Goal: Task Accomplishment & Management: Manage account settings

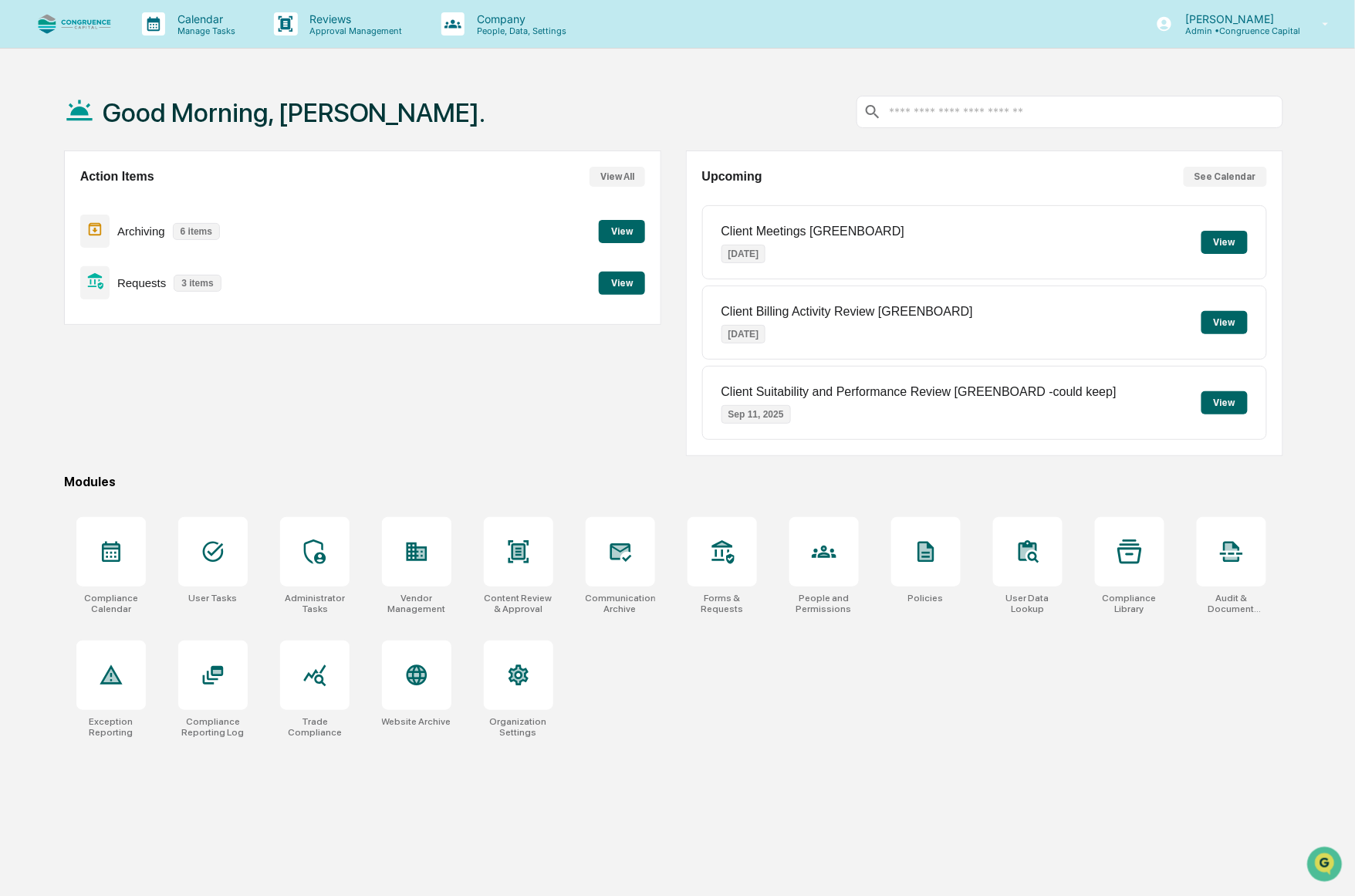
click at [630, 281] on button "View" at bounding box center [621, 282] width 47 height 23
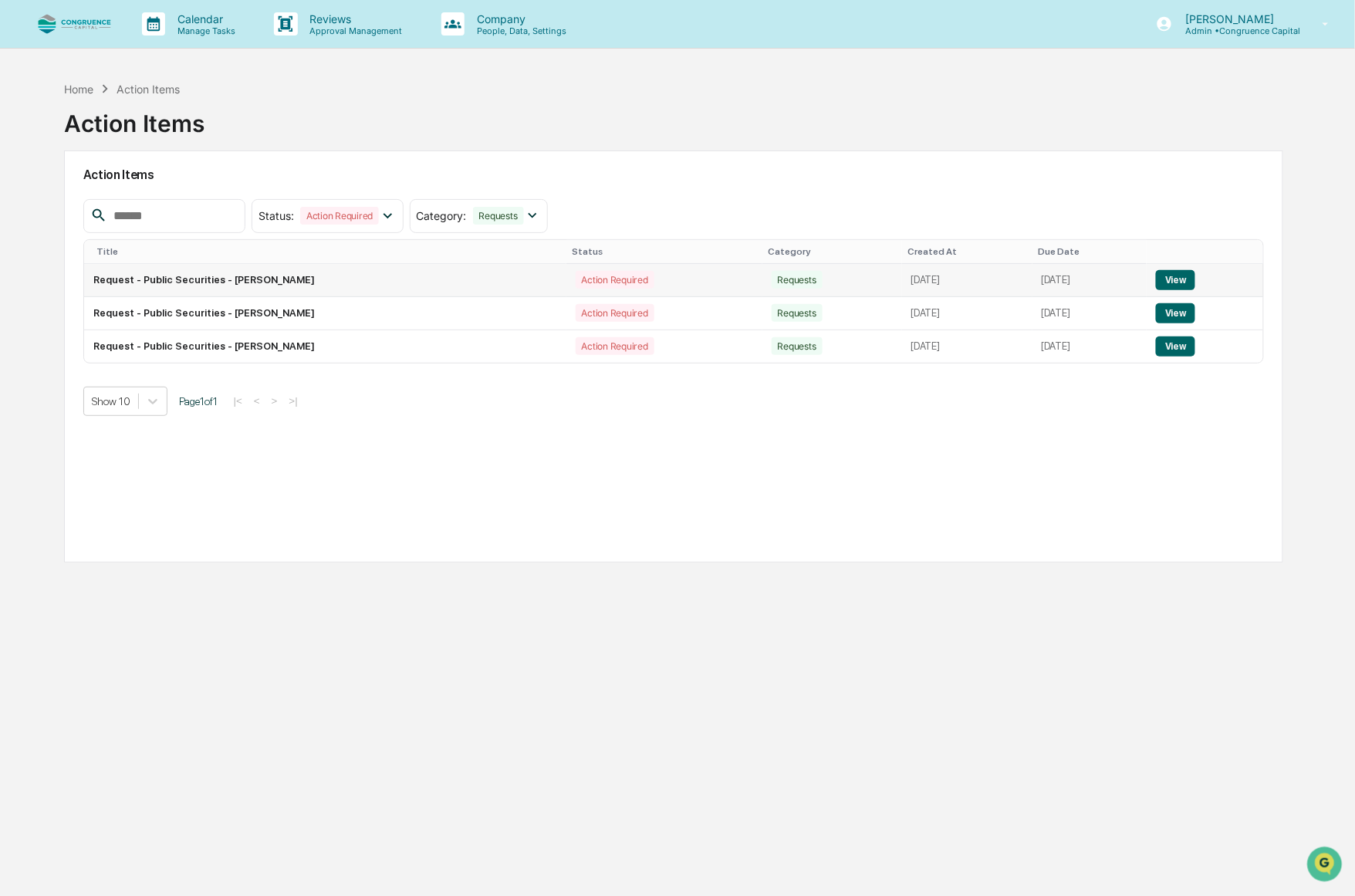
click at [1184, 277] on button "View" at bounding box center [1176, 280] width 40 height 20
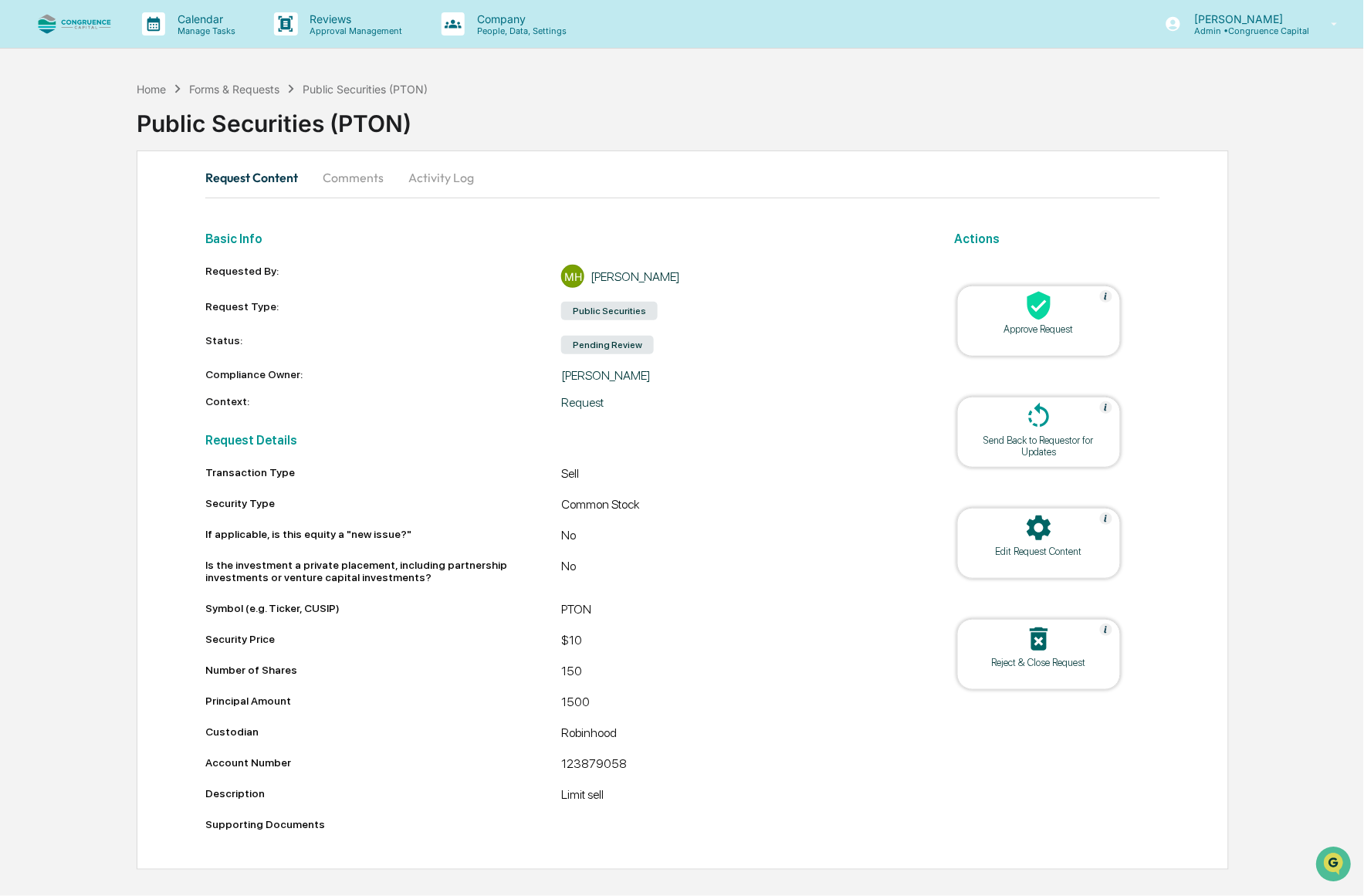
click at [1062, 311] on div at bounding box center [1039, 306] width 155 height 33
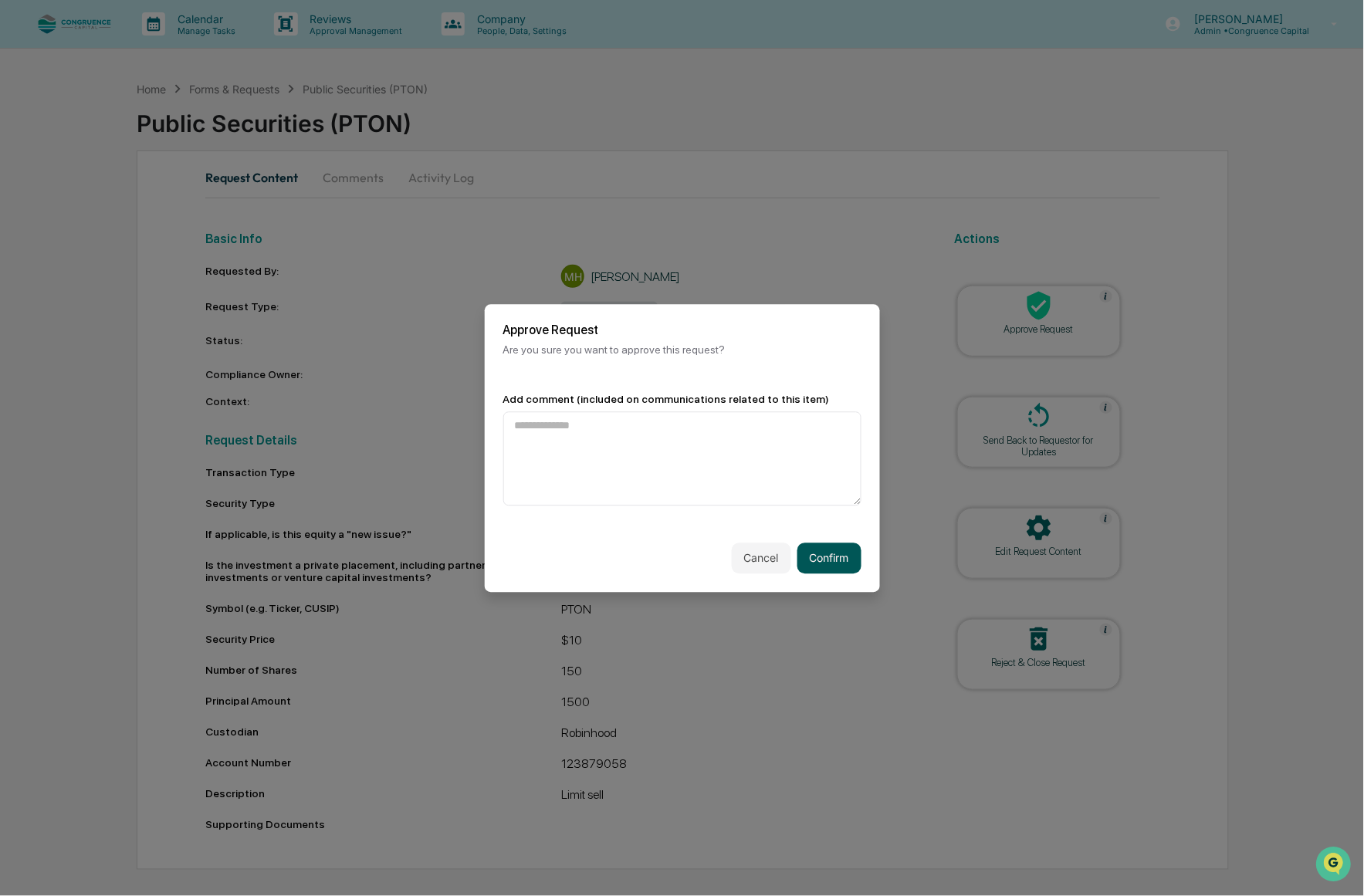
click at [827, 562] on button "Confirm" at bounding box center [829, 557] width 64 height 31
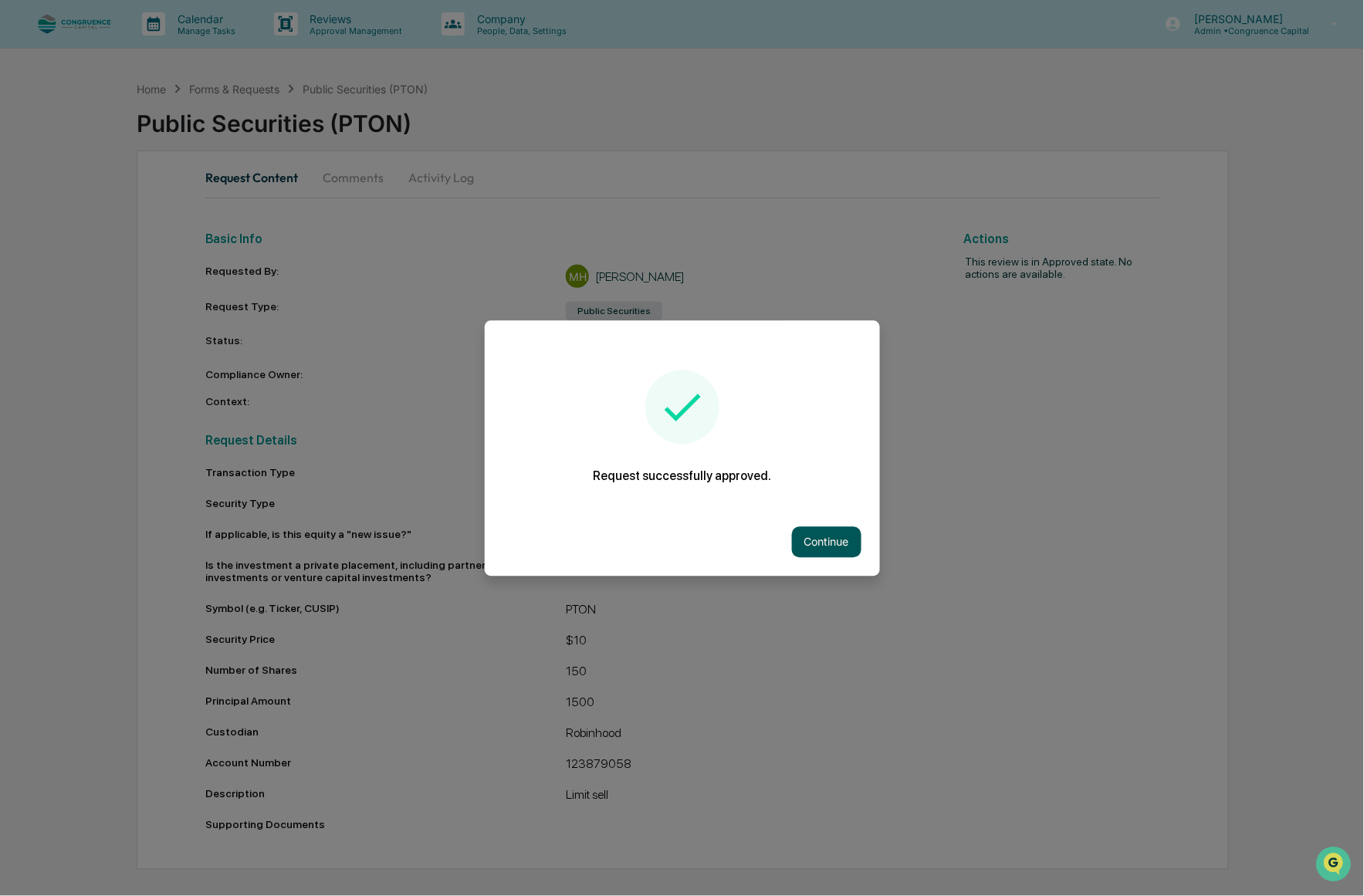
click at [837, 552] on button "Continue" at bounding box center [827, 541] width 69 height 31
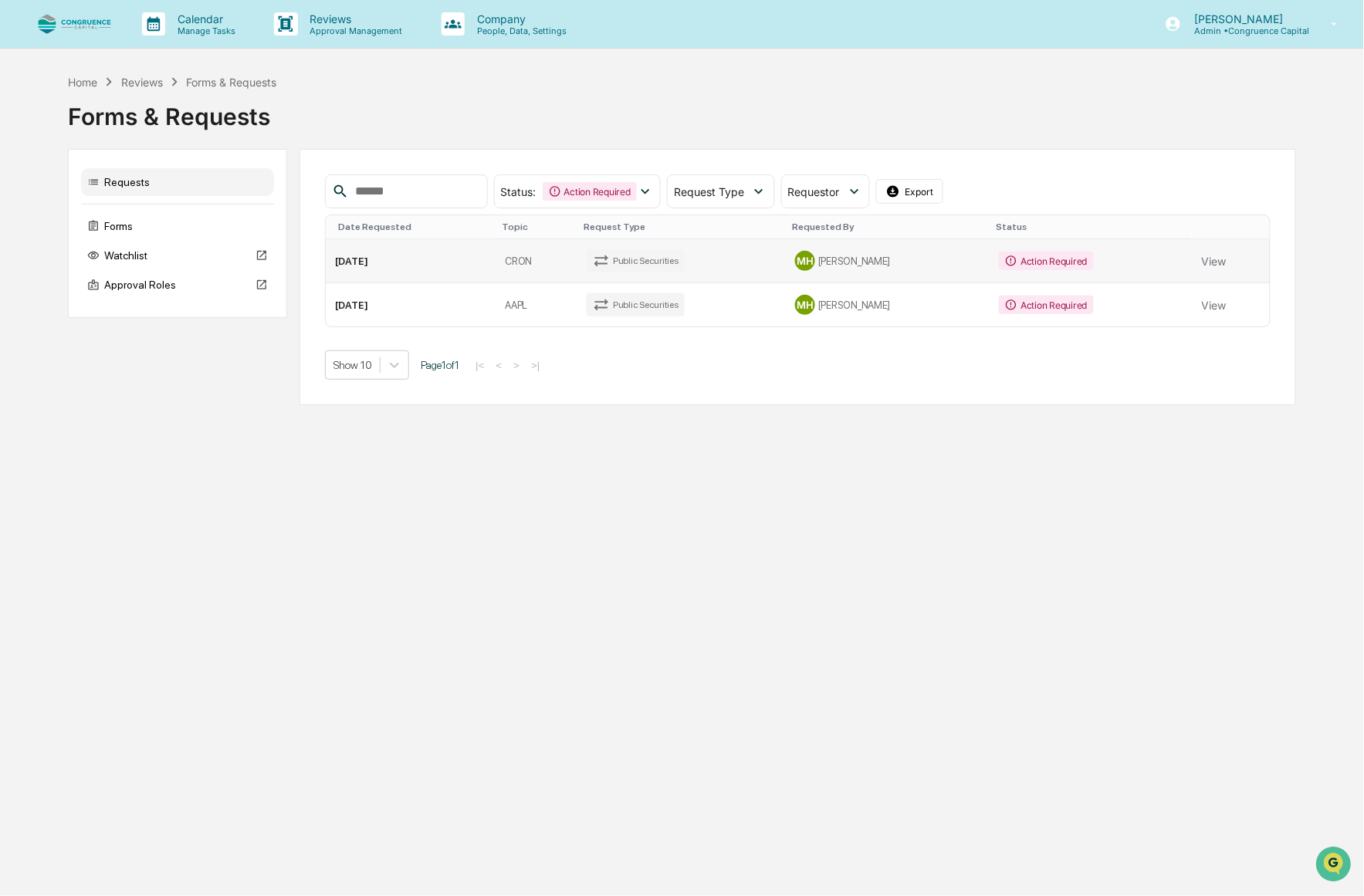
click at [866, 267] on div "MH [PERSON_NAME]" at bounding box center [887, 261] width 185 height 20
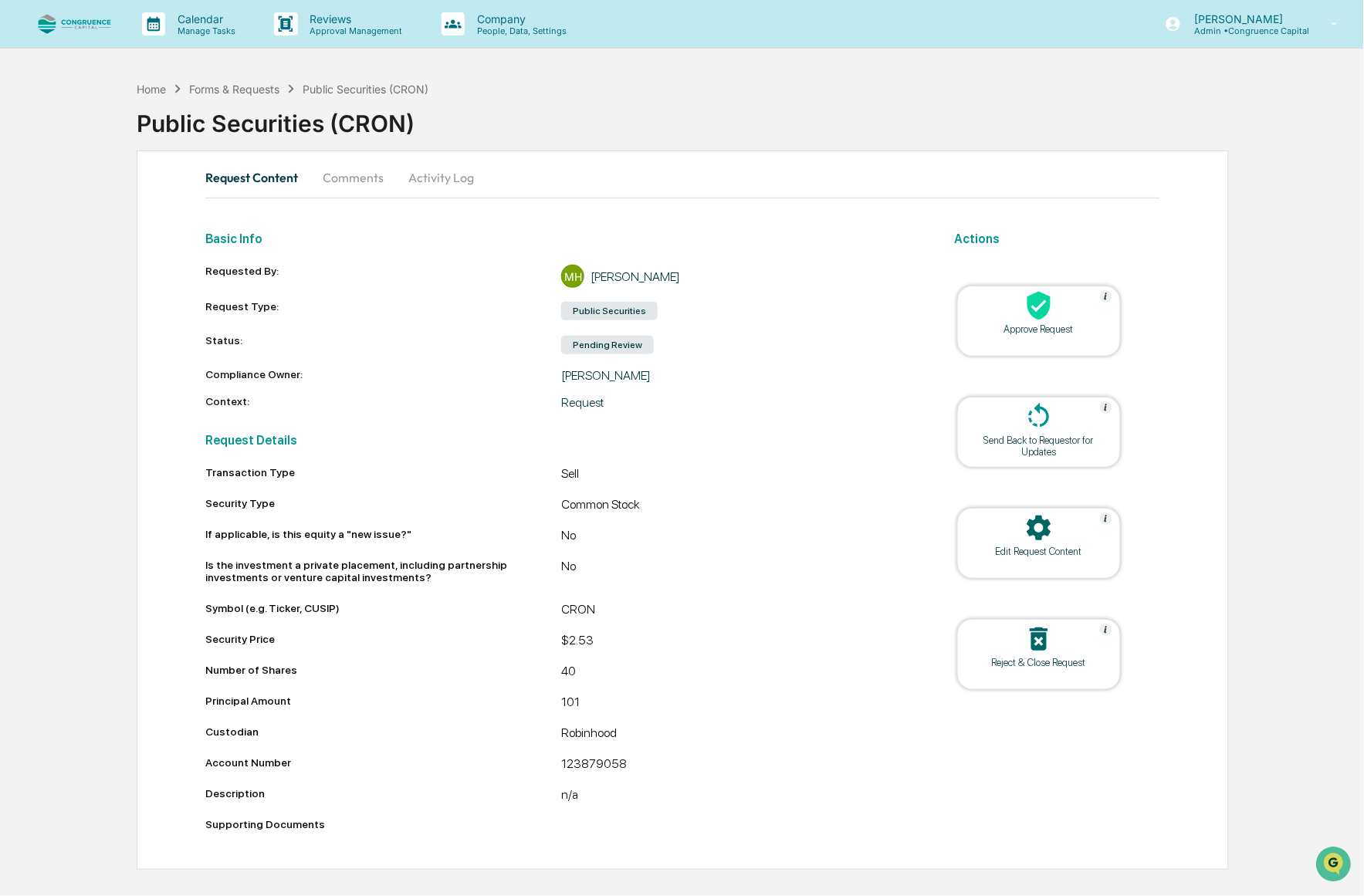
click at [1020, 316] on div at bounding box center [1039, 306] width 155 height 33
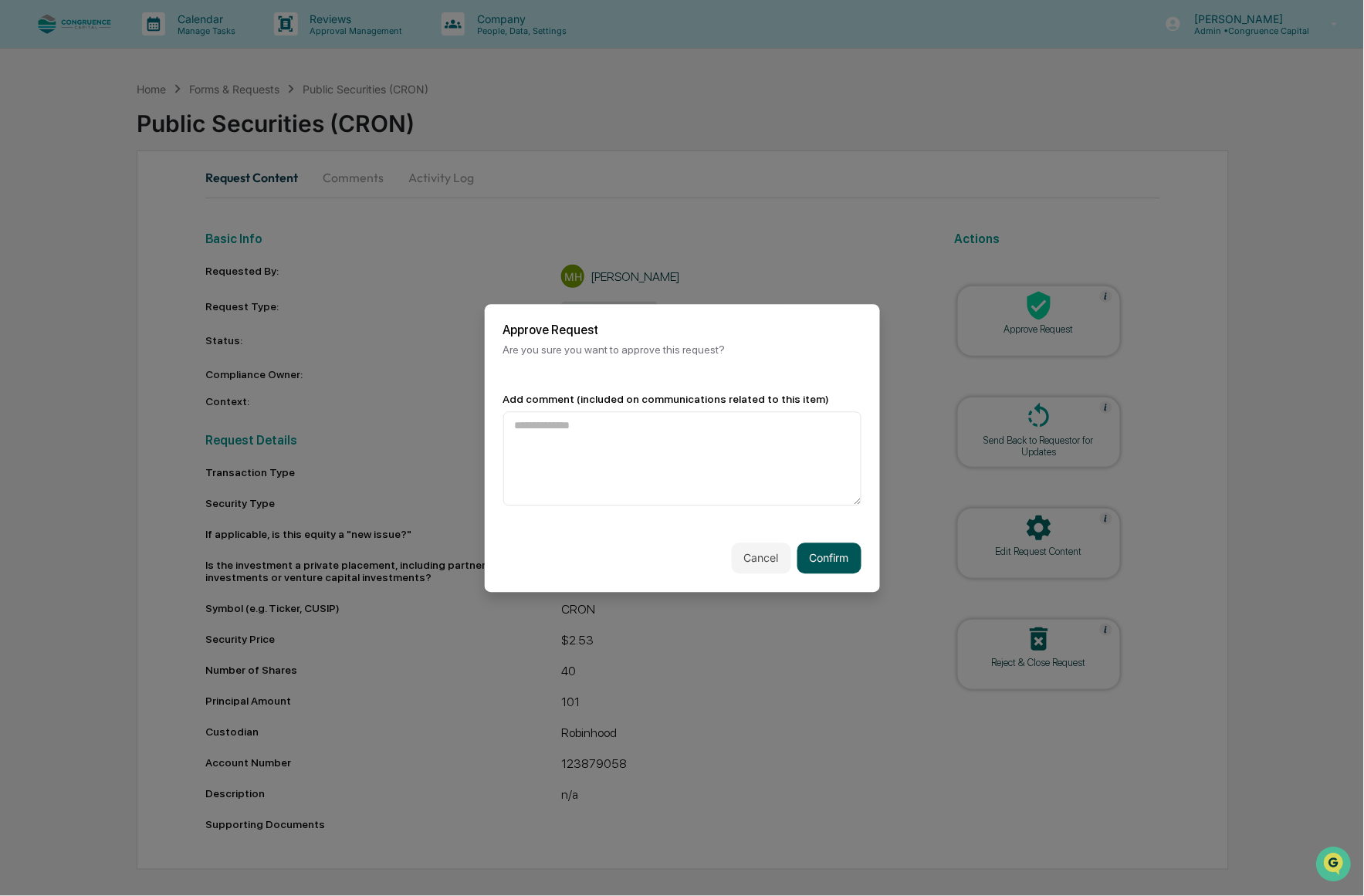
click at [838, 563] on button "Confirm" at bounding box center [829, 557] width 64 height 31
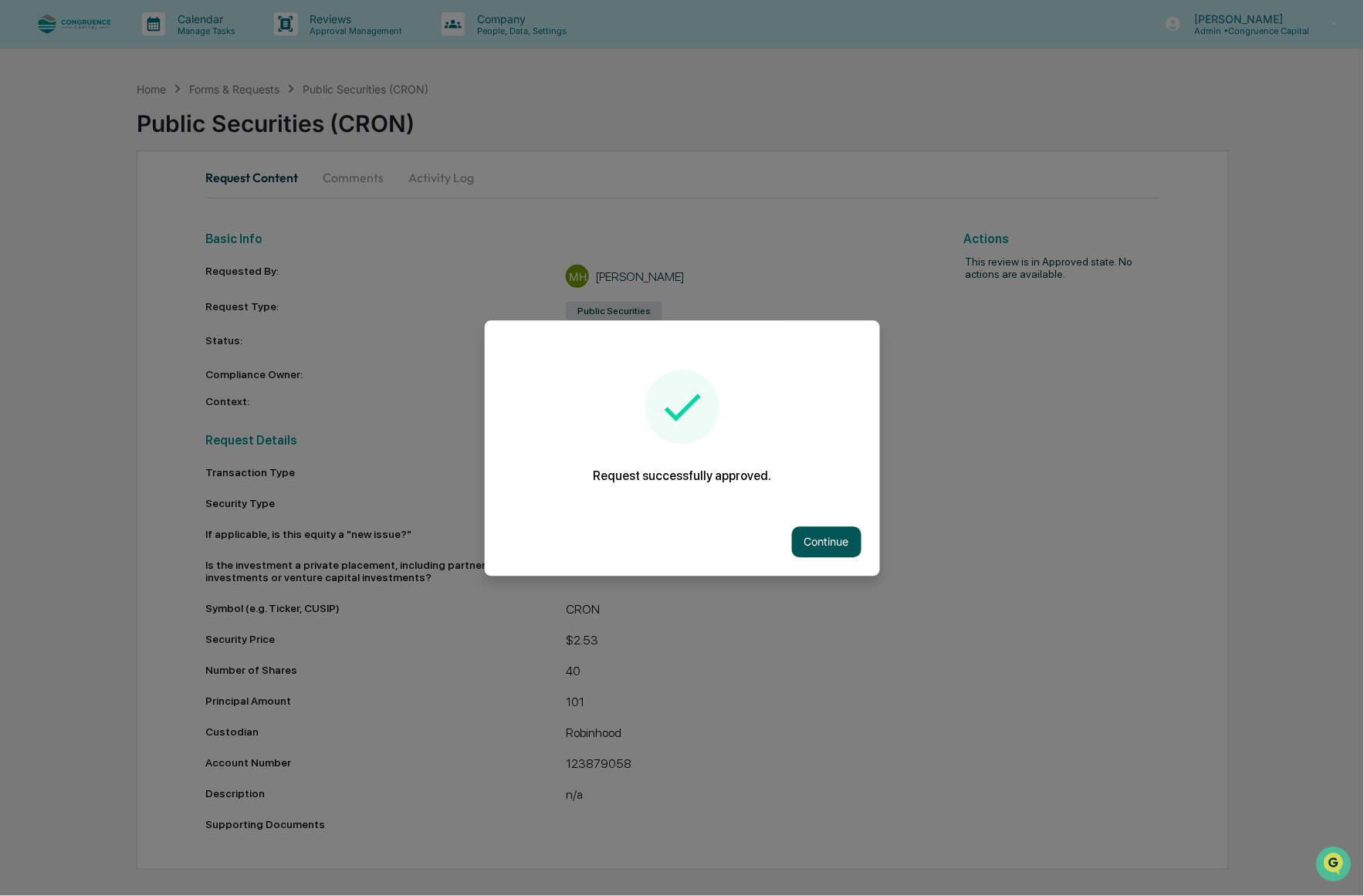
click at [838, 552] on button "Continue" at bounding box center [827, 541] width 69 height 31
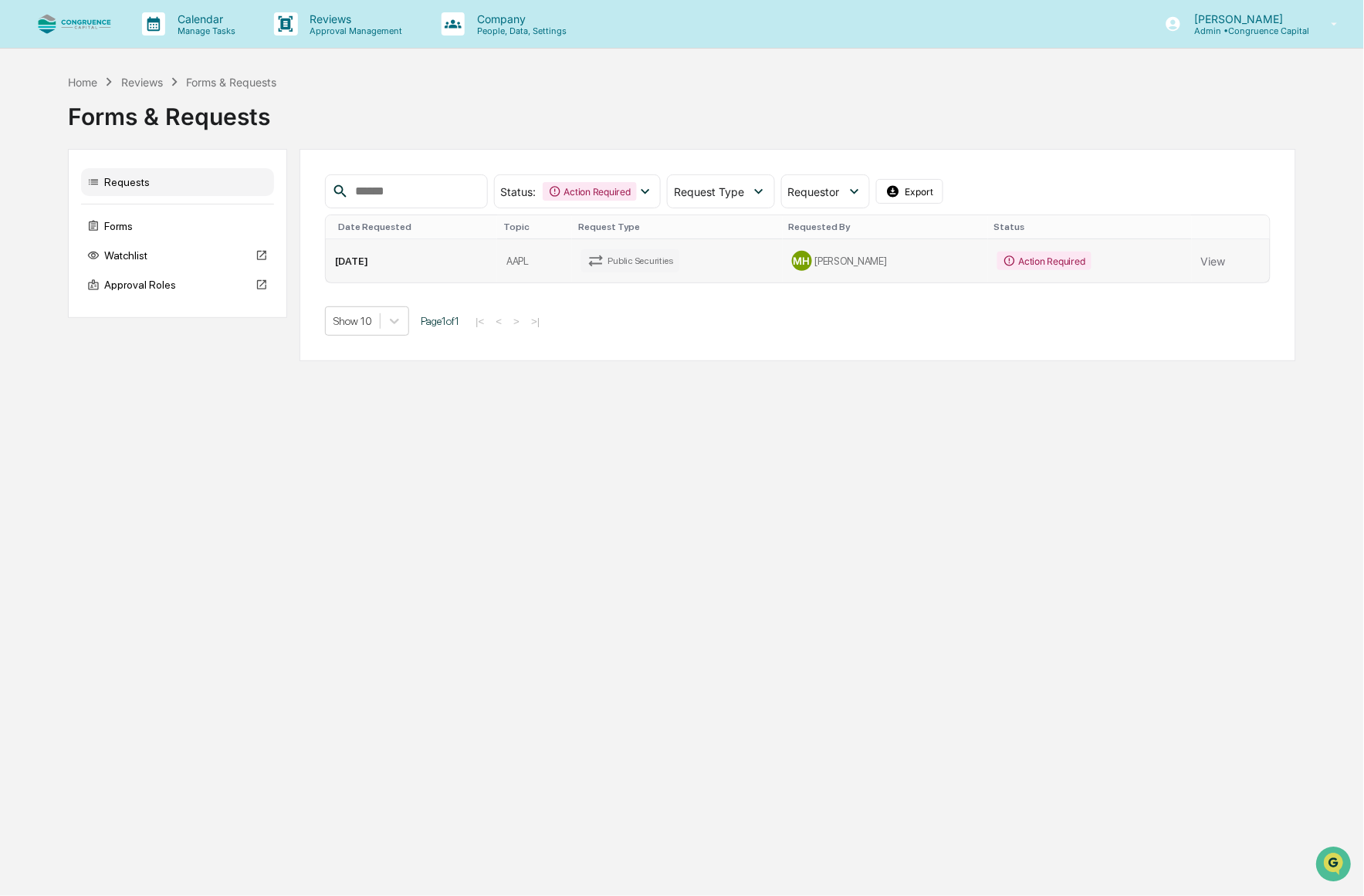
click at [497, 258] on td "AAPL" at bounding box center [534, 261] width 75 height 44
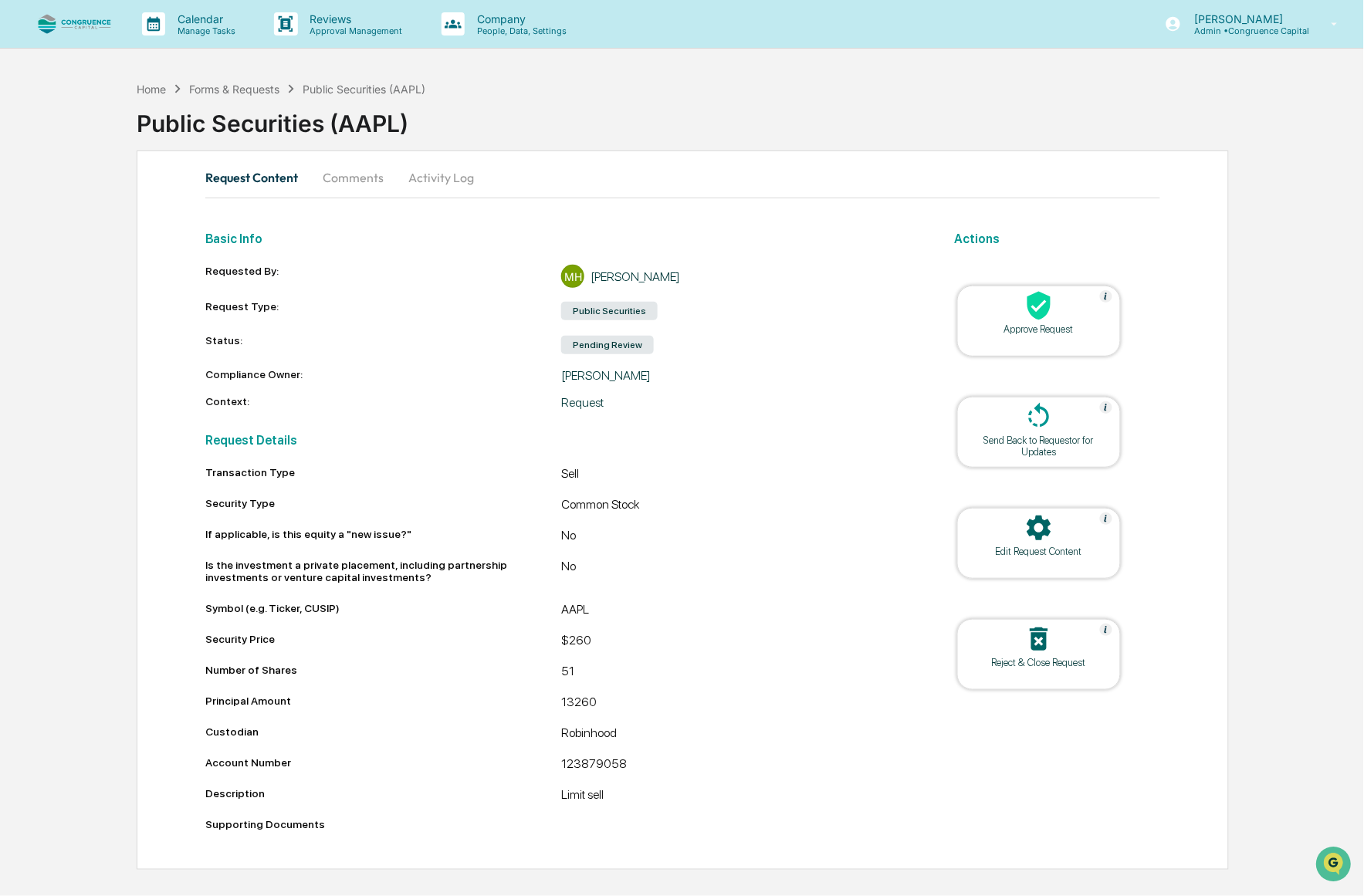
click at [1032, 332] on div "Approve Request" at bounding box center [1039, 329] width 139 height 12
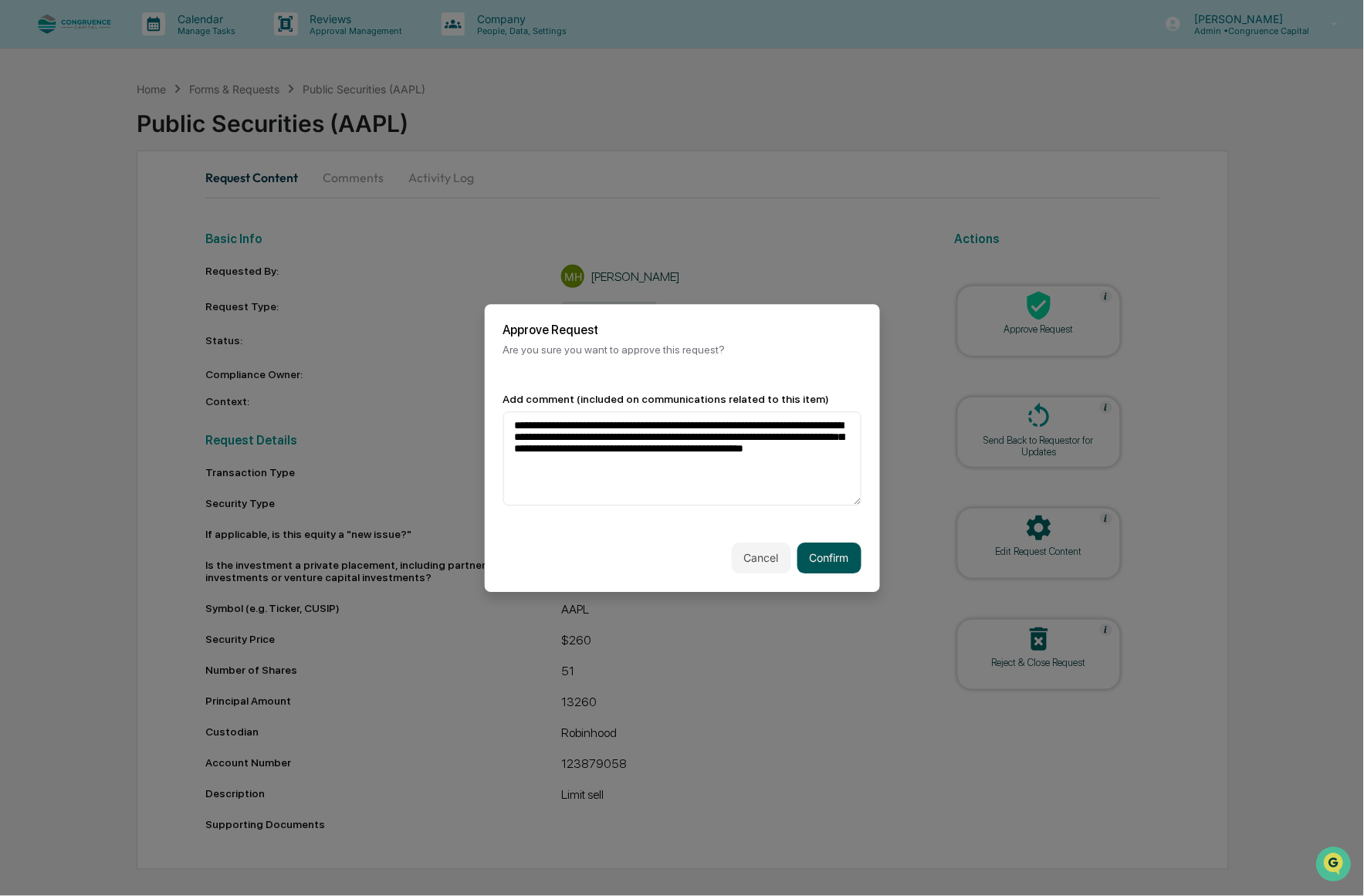
type textarea "**********"
click at [839, 563] on button "Confirm" at bounding box center [829, 557] width 64 height 31
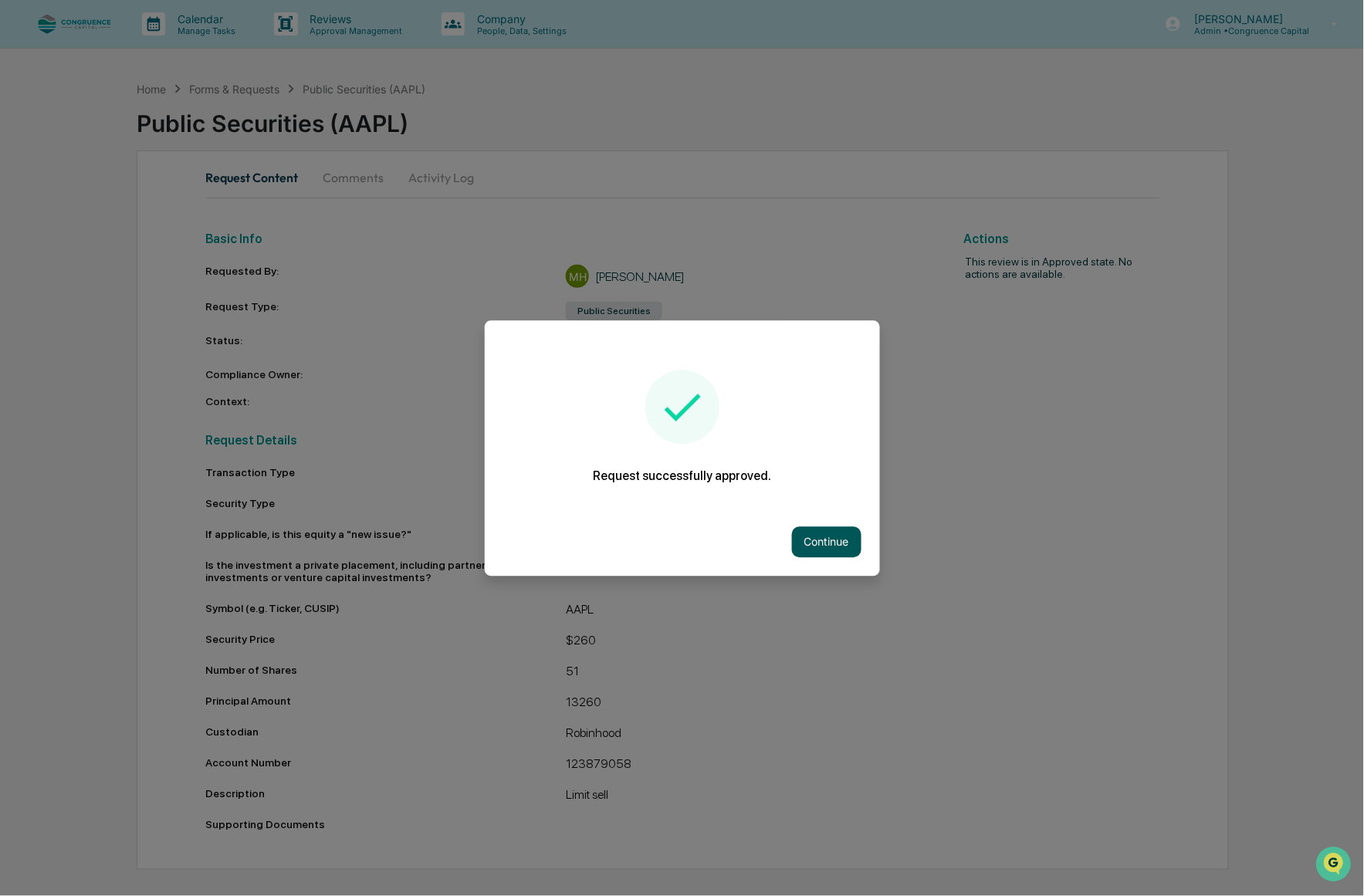
click at [845, 548] on button "Continue" at bounding box center [827, 541] width 69 height 31
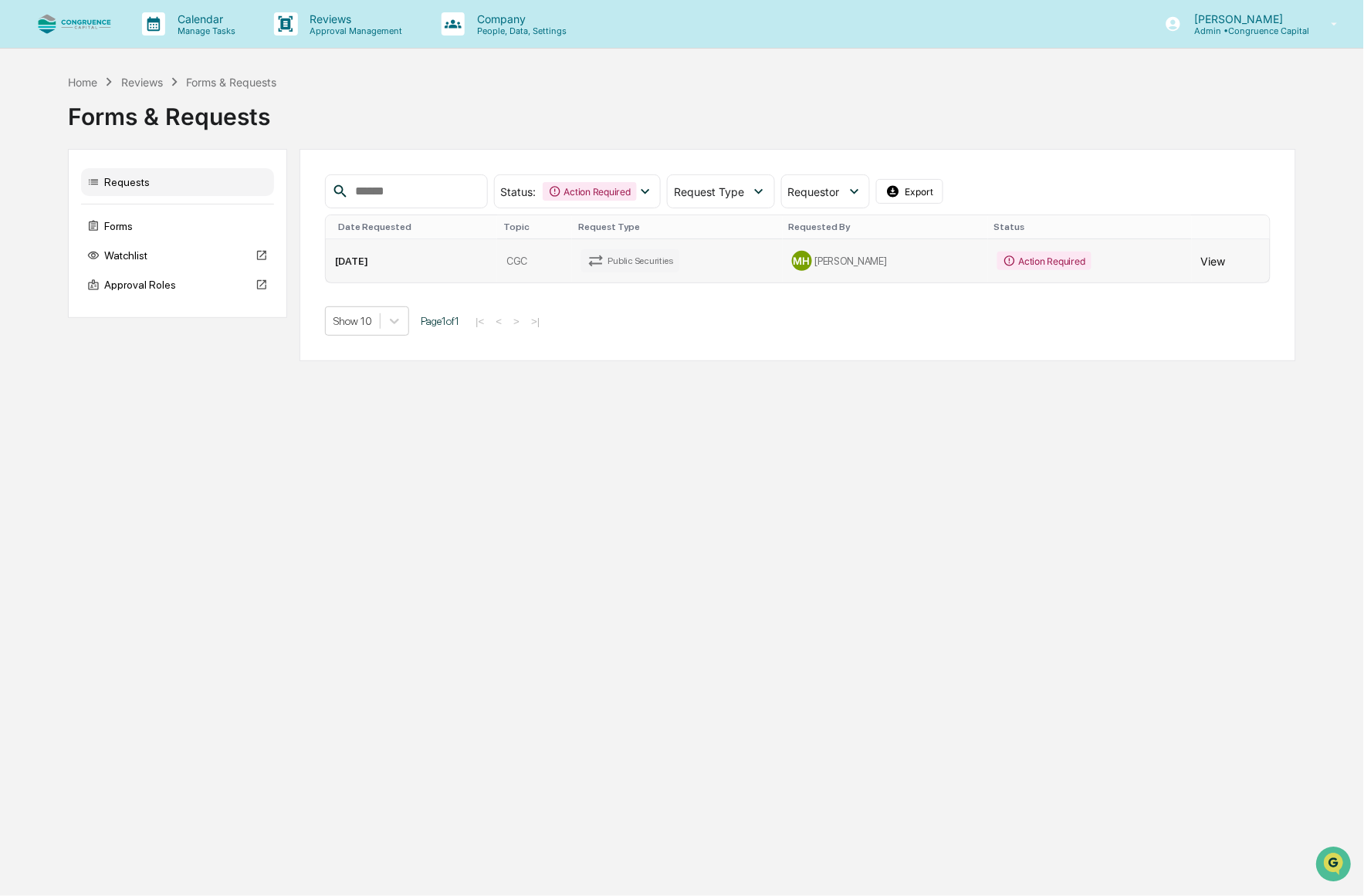
click at [1214, 263] on button "View" at bounding box center [1212, 261] width 25 height 31
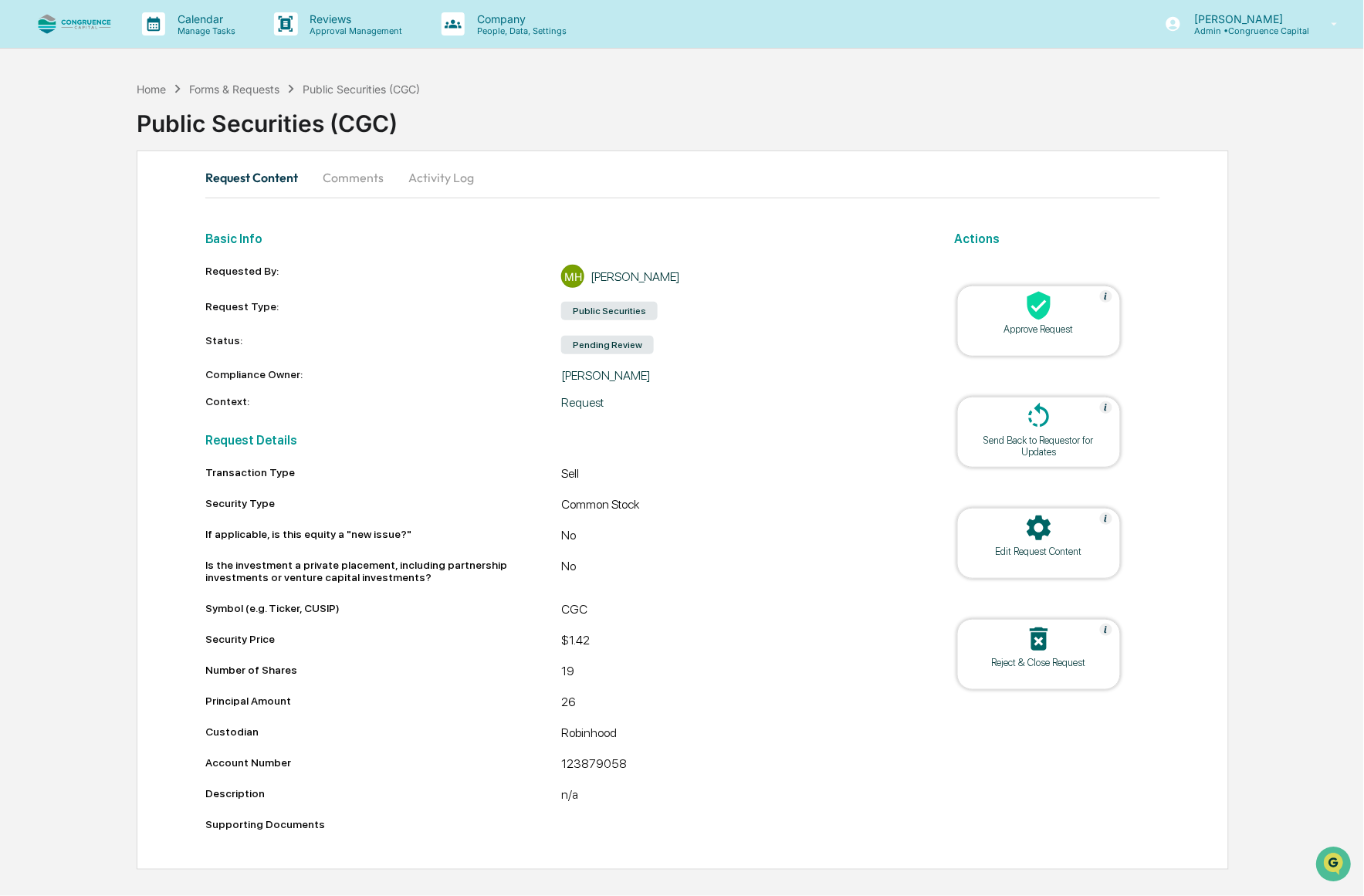
click at [1022, 330] on div "Approve Request" at bounding box center [1039, 329] width 139 height 12
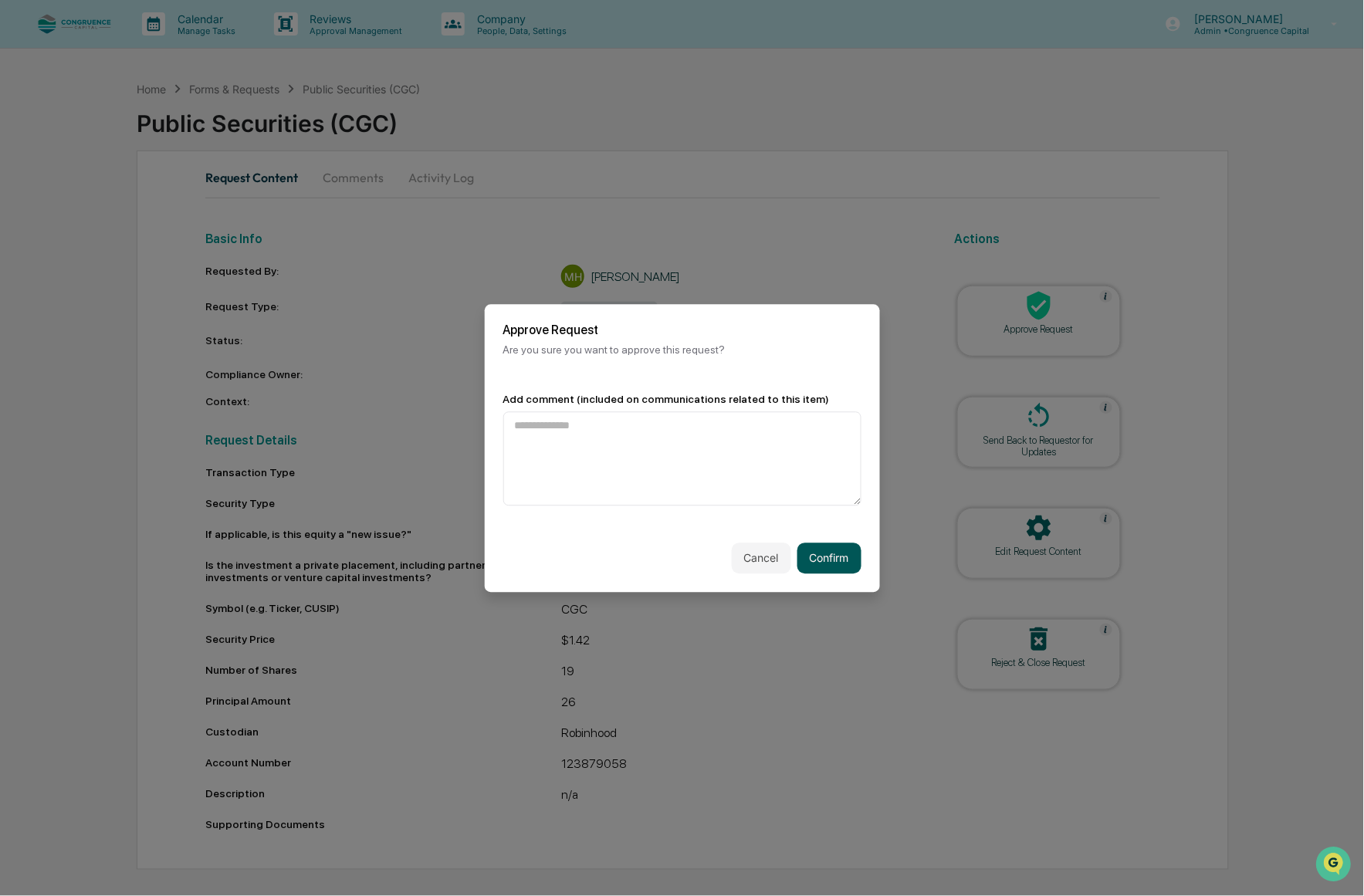
click at [835, 566] on button "Confirm" at bounding box center [829, 557] width 64 height 31
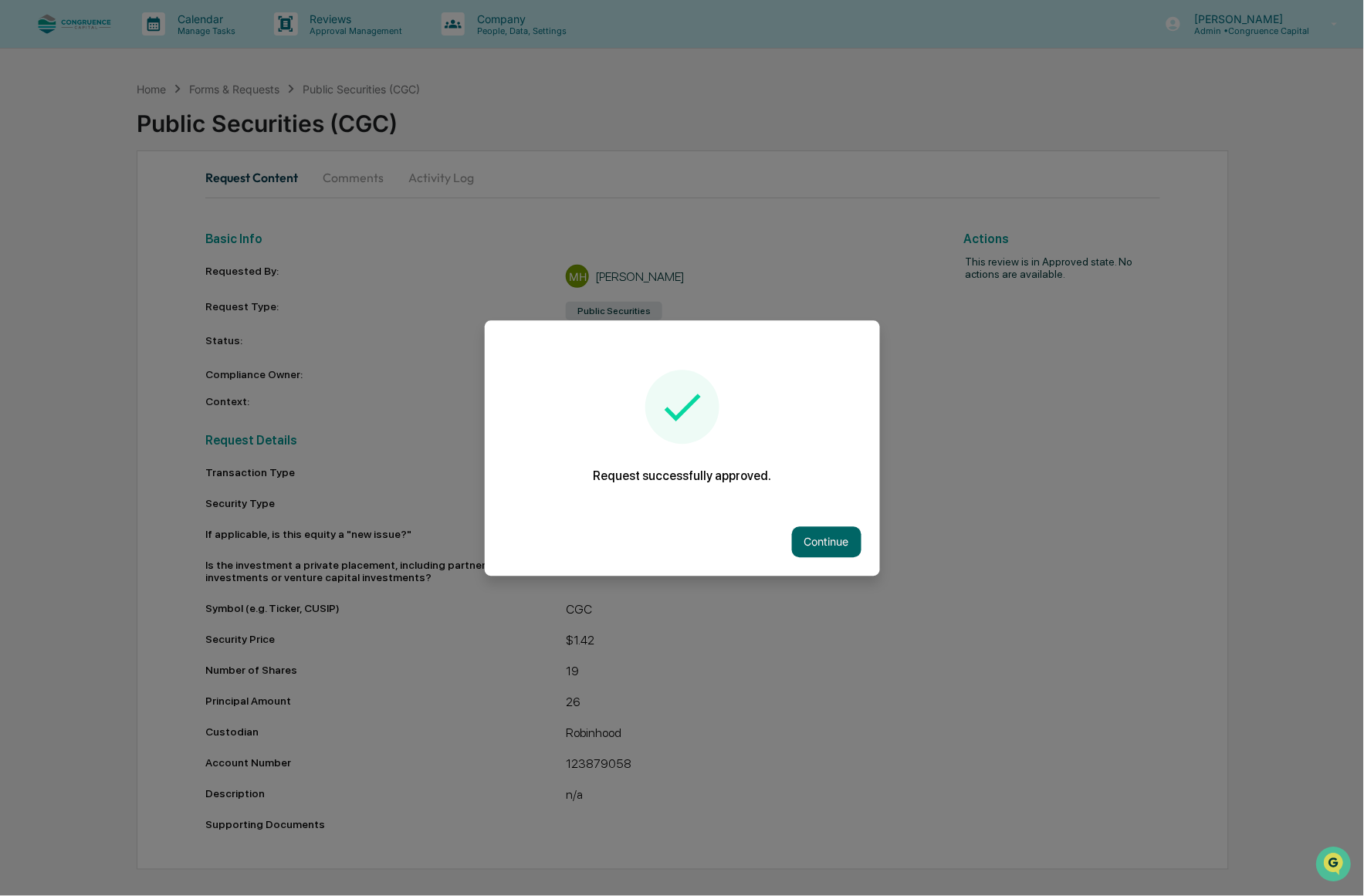
click at [821, 85] on div at bounding box center [682, 448] width 1364 height 896
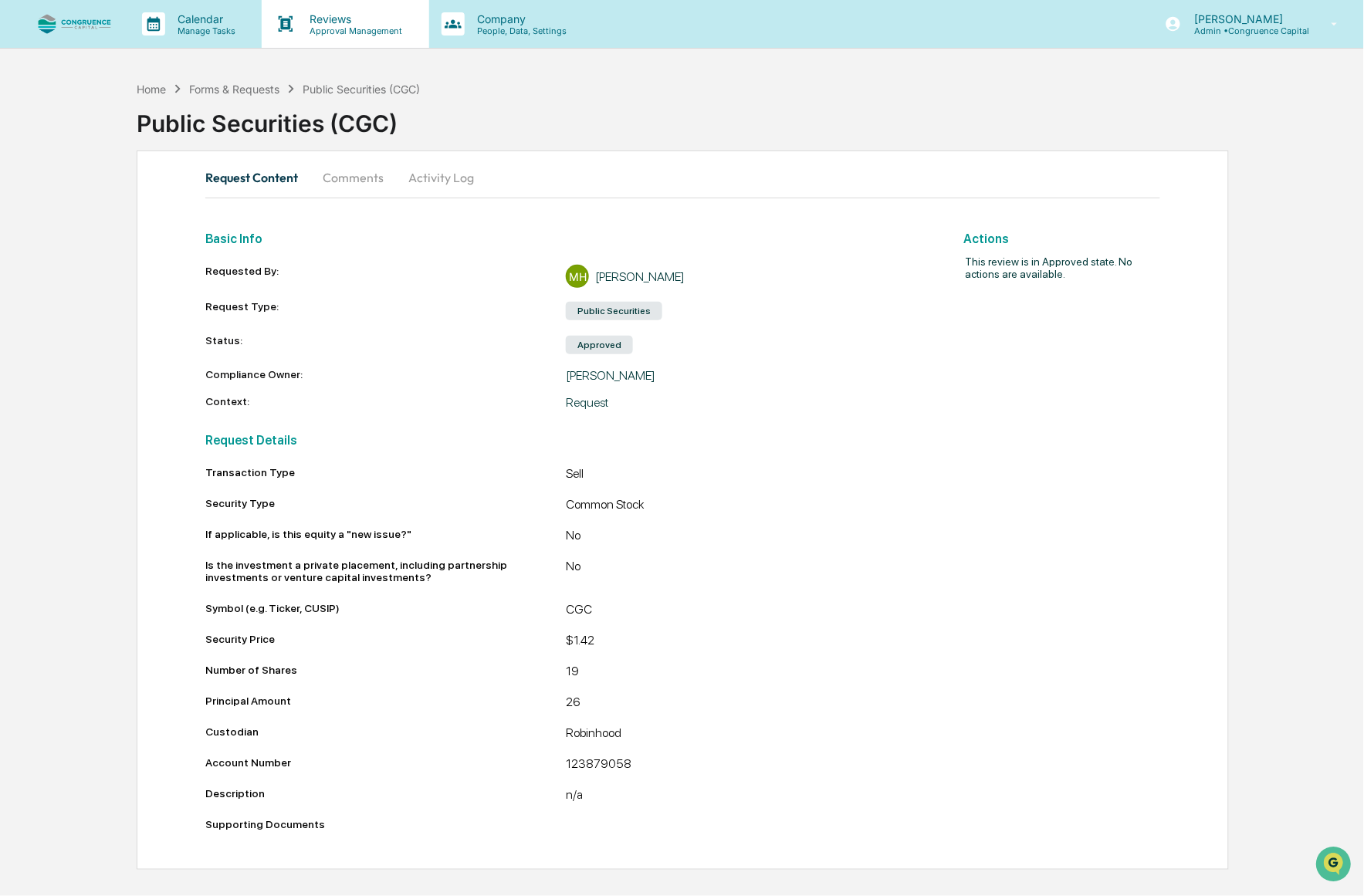
click at [326, 28] on p "Approval Management" at bounding box center [354, 31] width 113 height 11
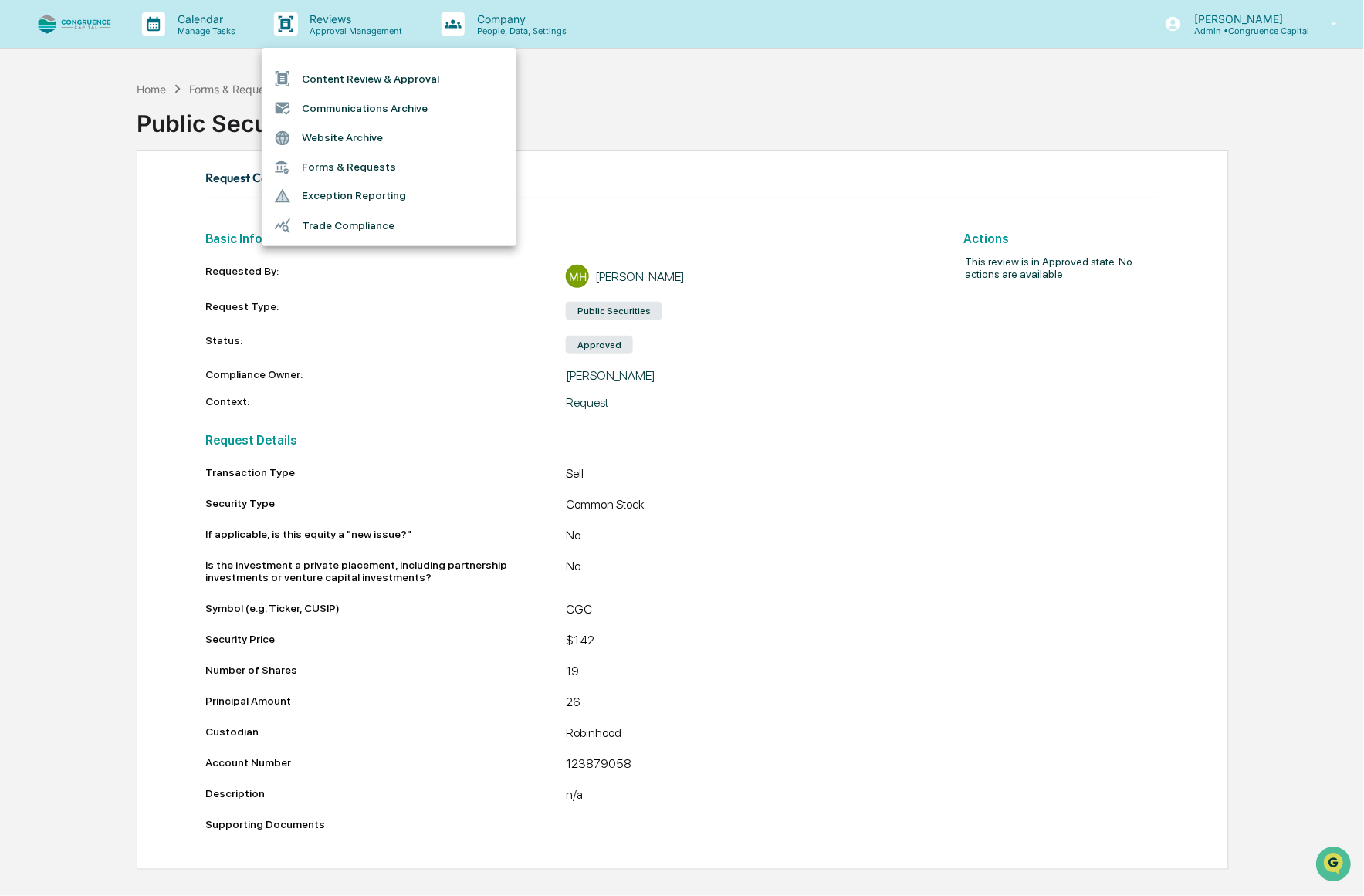
click at [61, 32] on div at bounding box center [682, 448] width 1364 height 896
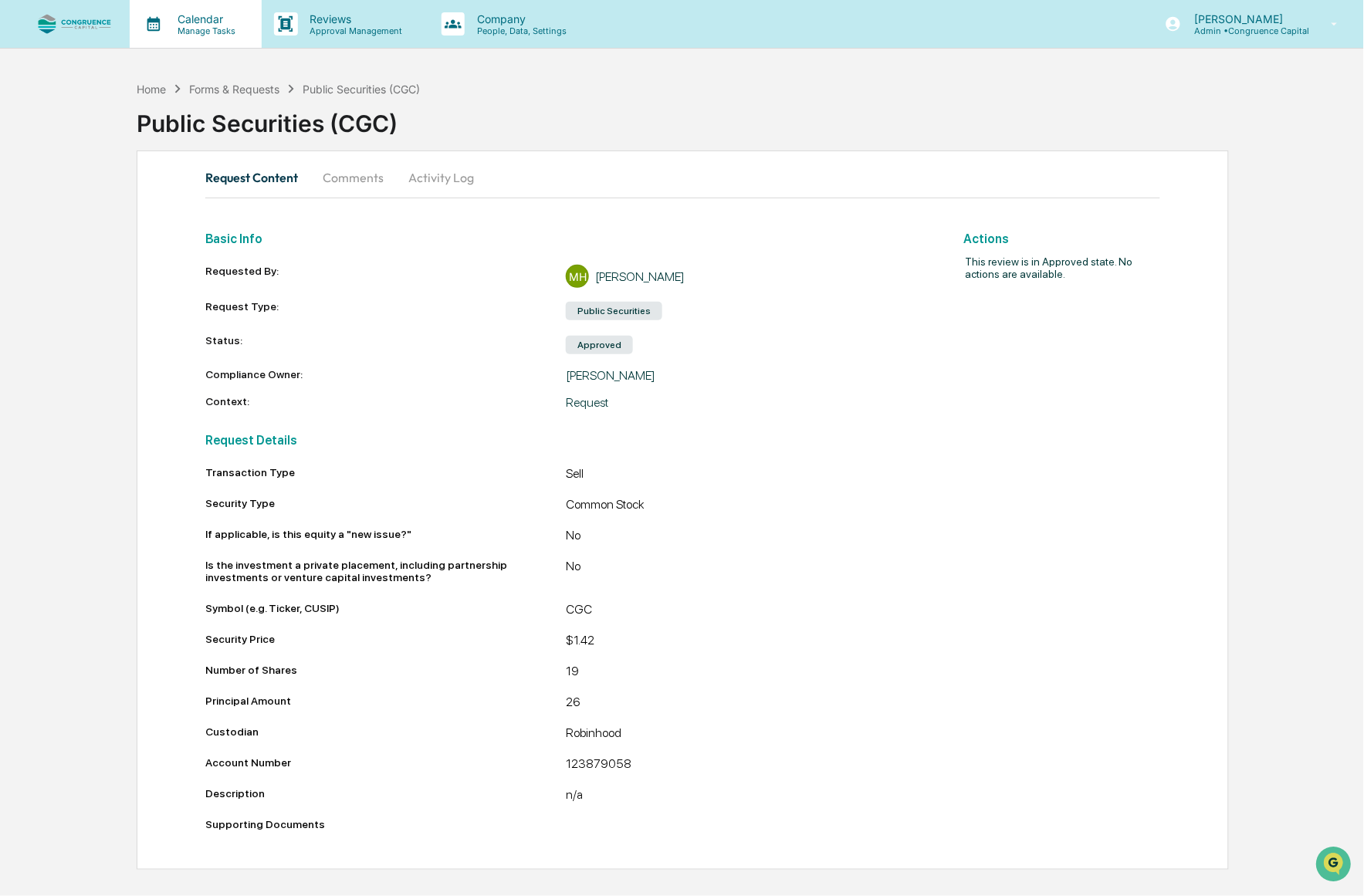
click at [204, 30] on p "Manage Tasks" at bounding box center [204, 31] width 78 height 11
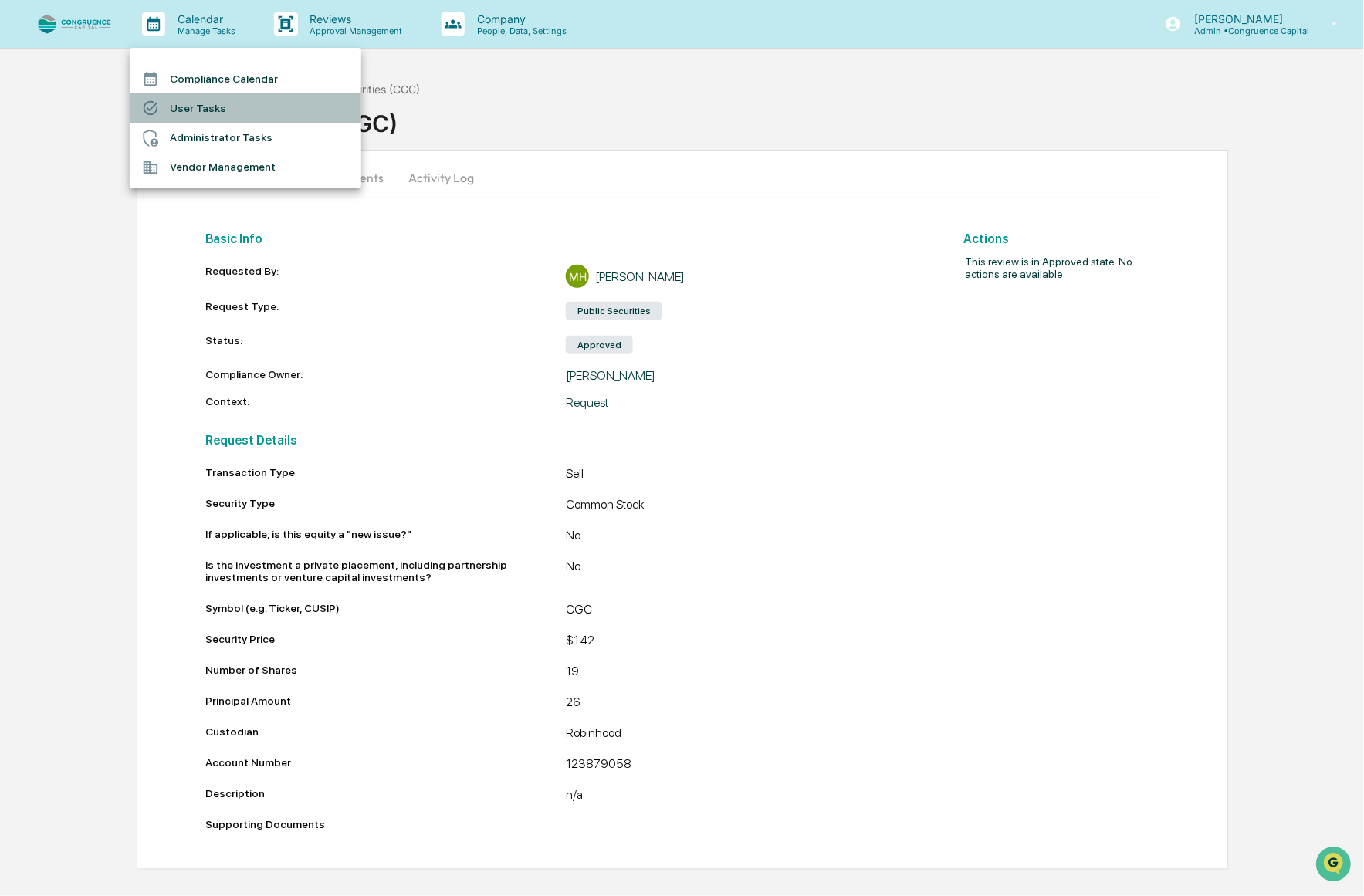
click at [212, 101] on li "User Tasks" at bounding box center [246, 108] width 232 height 30
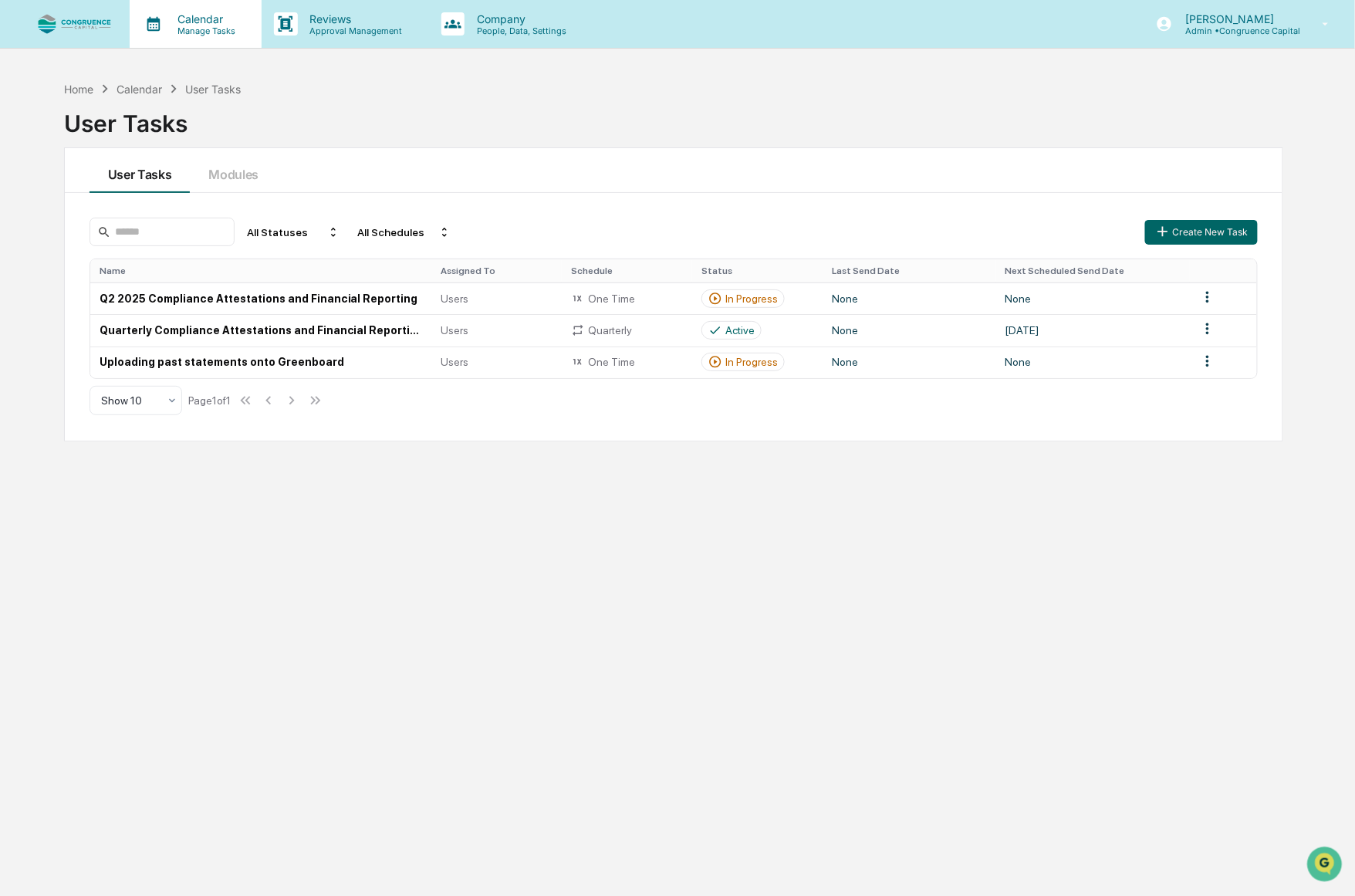
click at [201, 23] on p "Calendar" at bounding box center [204, 18] width 78 height 13
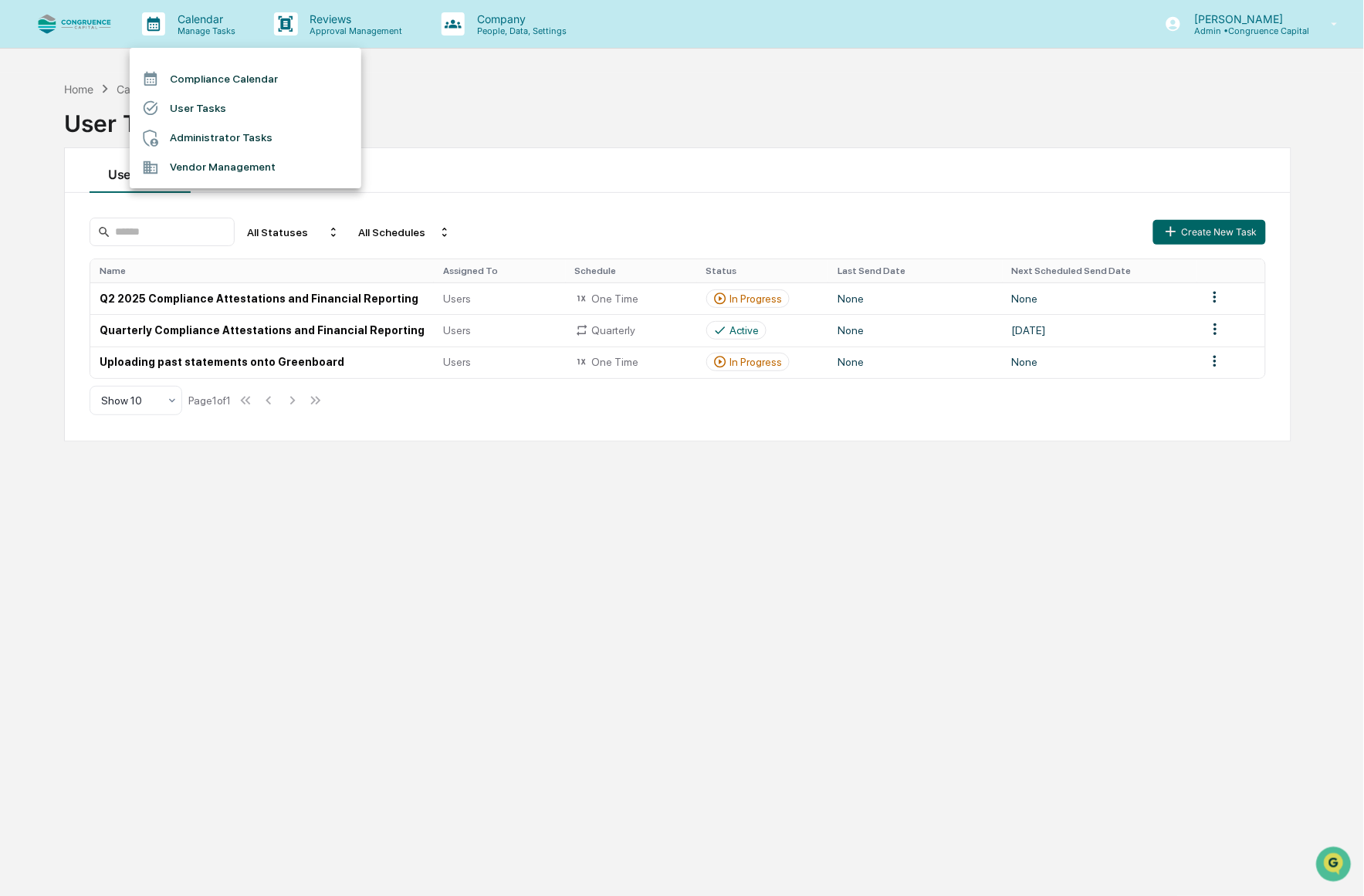
click at [360, 26] on div at bounding box center [682, 448] width 1364 height 896
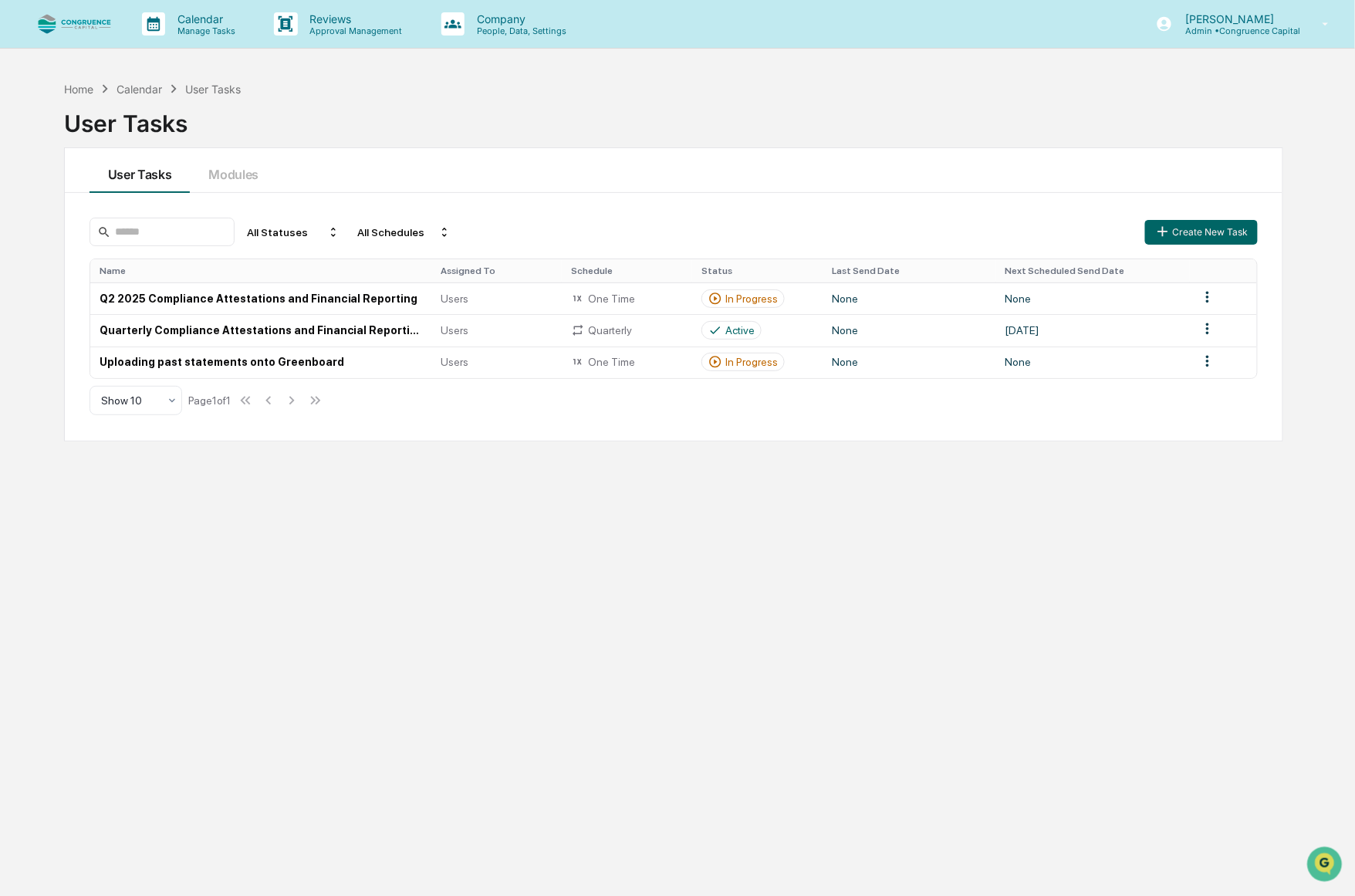
click at [360, 26] on p "Approval Management" at bounding box center [354, 31] width 113 height 11
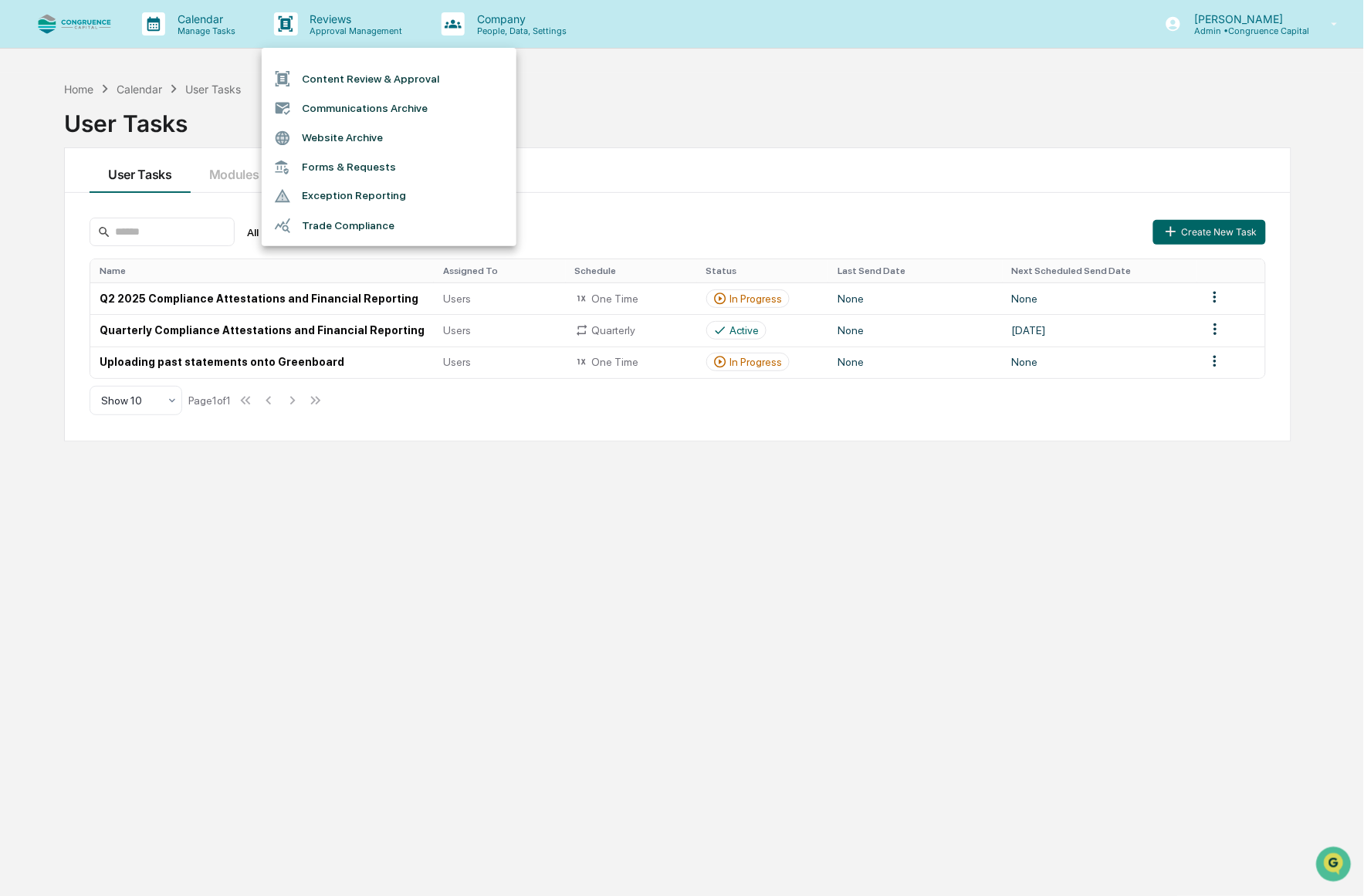
click at [83, 24] on div at bounding box center [682, 448] width 1364 height 896
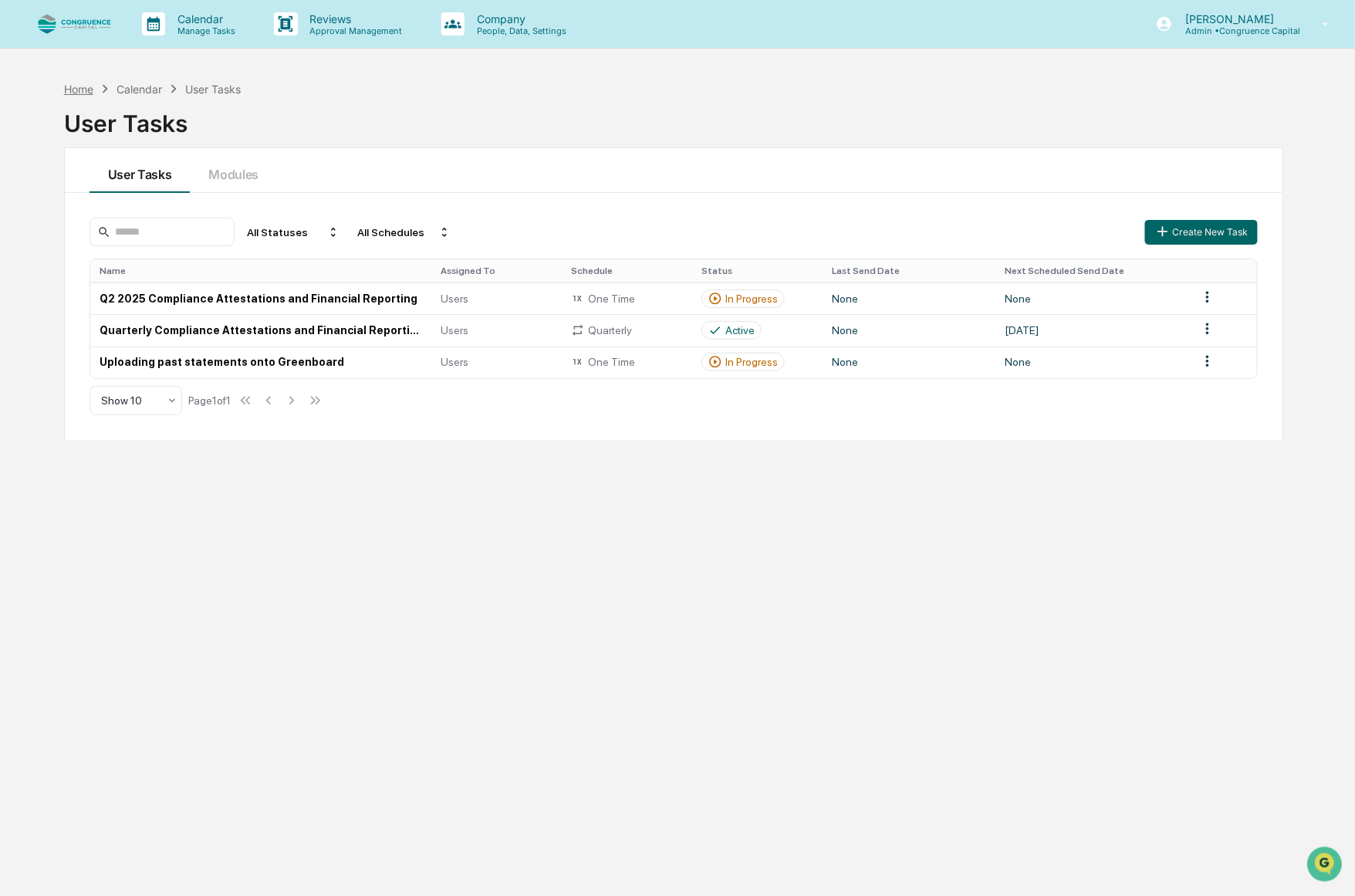
click at [86, 94] on div "Home" at bounding box center [79, 88] width 30 height 13
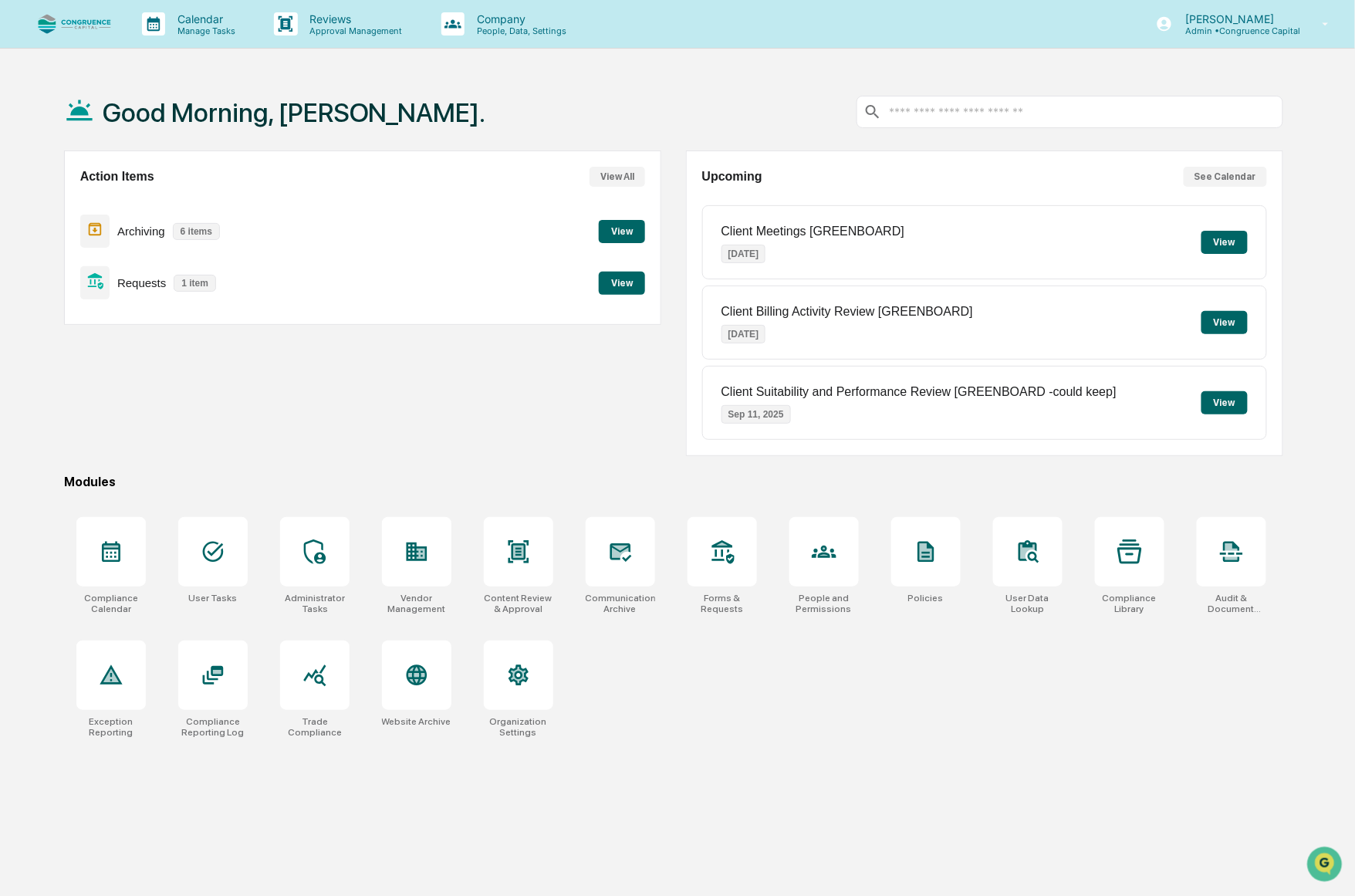
click at [615, 280] on button "View" at bounding box center [621, 282] width 47 height 23
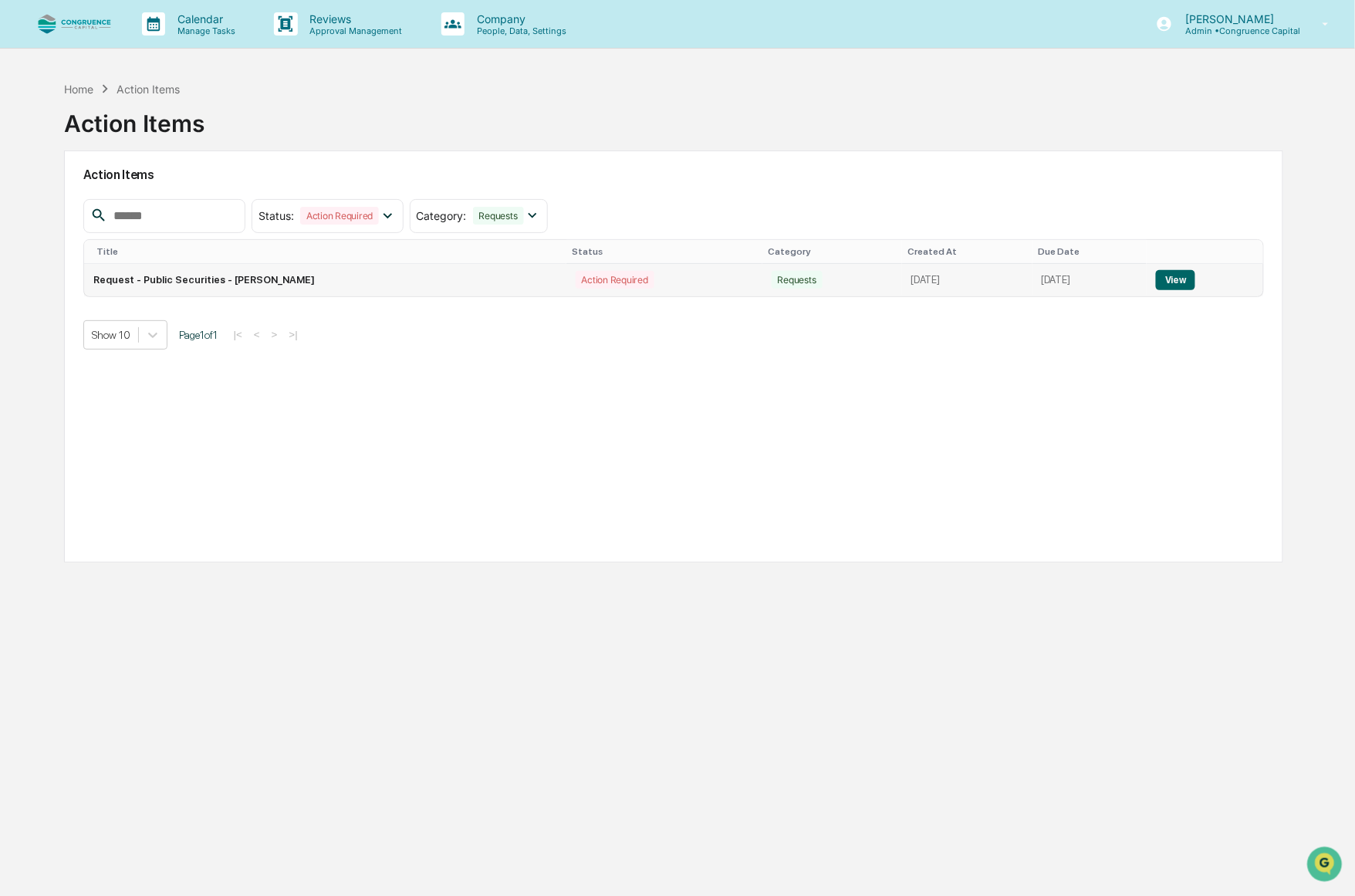
click at [1182, 287] on button "View" at bounding box center [1176, 280] width 40 height 20
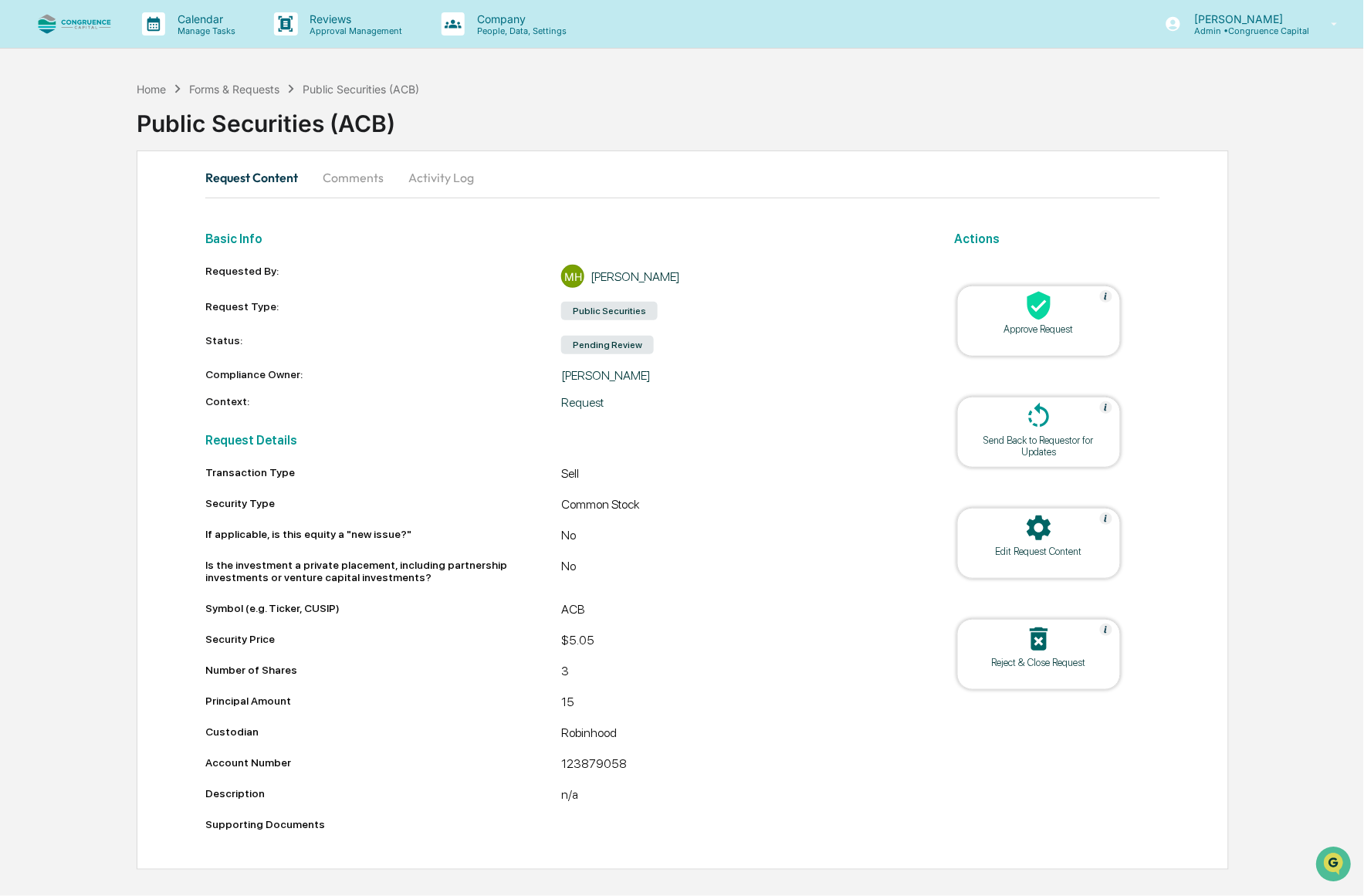
click at [1047, 333] on div "Approve Request" at bounding box center [1039, 329] width 139 height 12
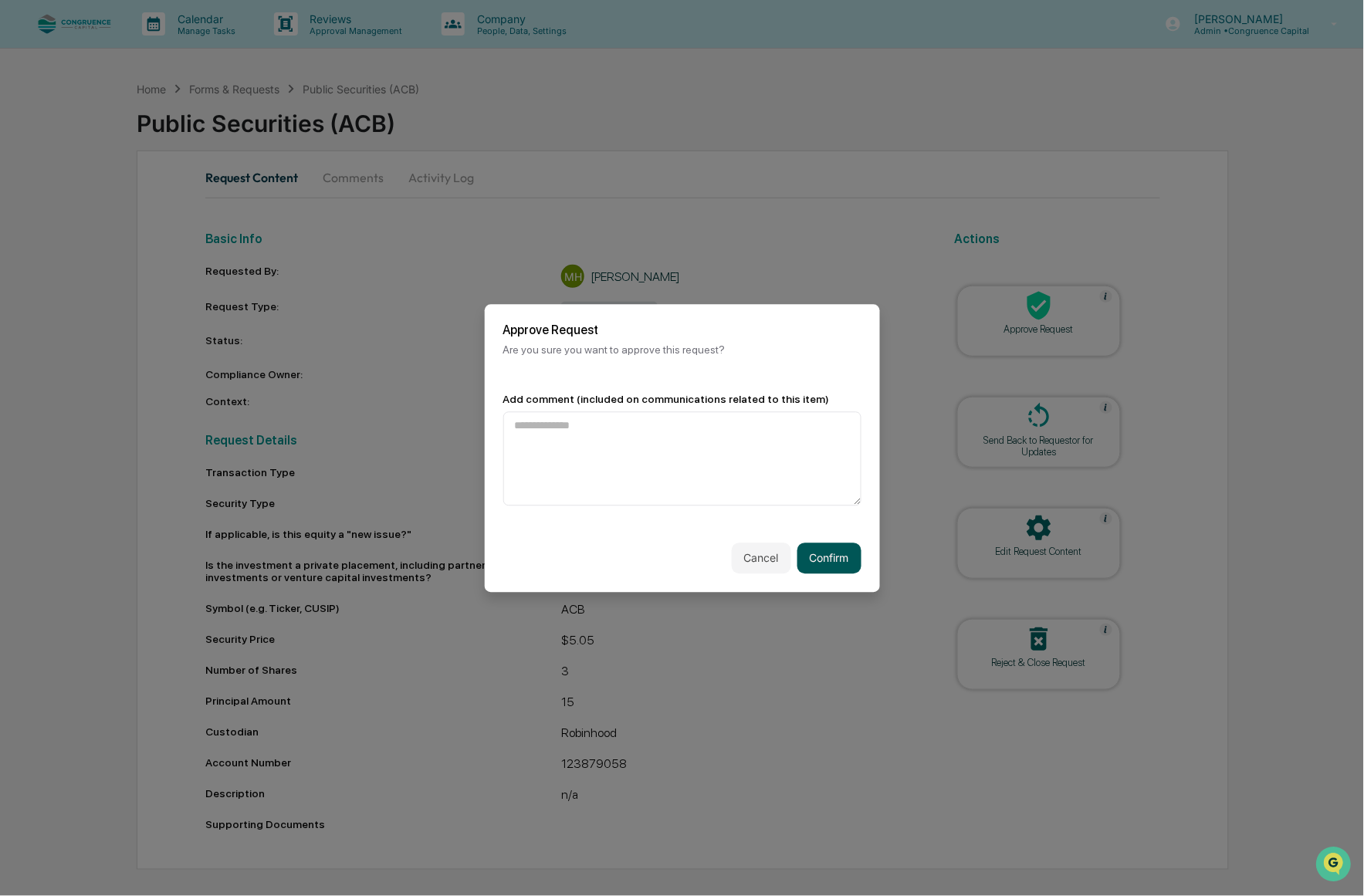
click at [824, 568] on button "Confirm" at bounding box center [829, 557] width 64 height 31
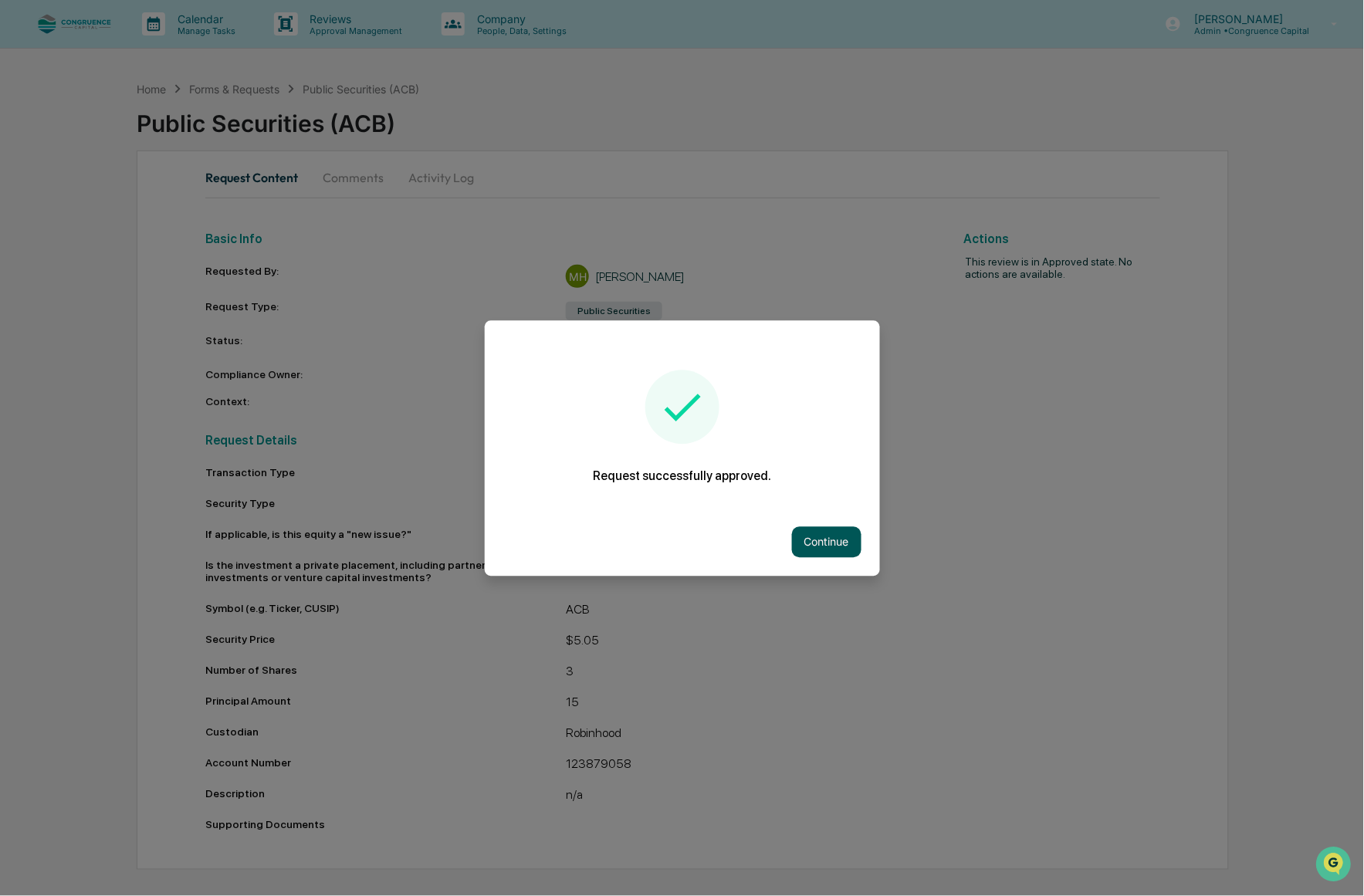
click at [836, 542] on button "Continue" at bounding box center [827, 541] width 69 height 31
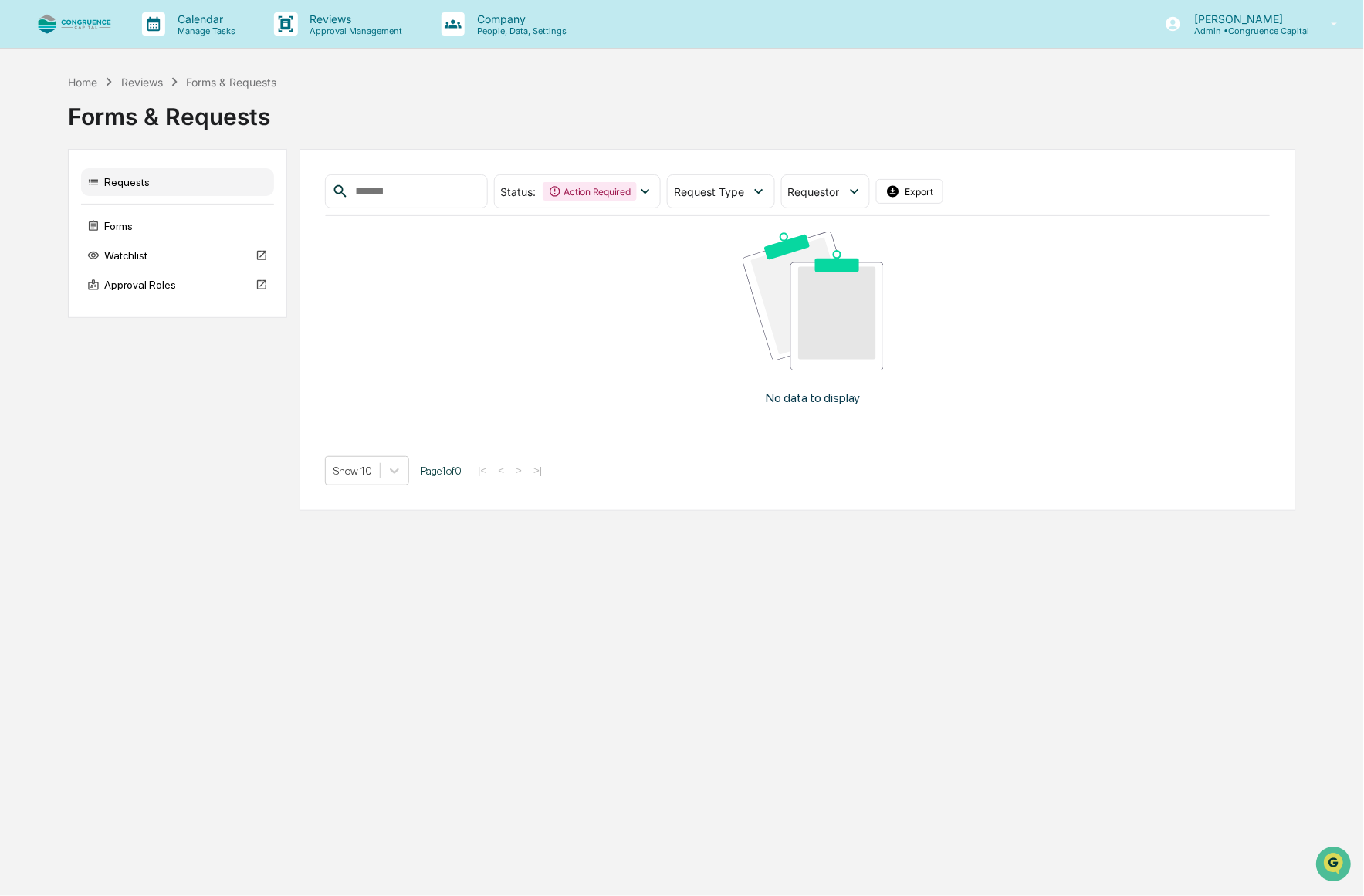
click at [1232, 301] on div "No data to display" at bounding box center [813, 324] width 975 height 216
